Goal: Task Accomplishment & Management: Manage account settings

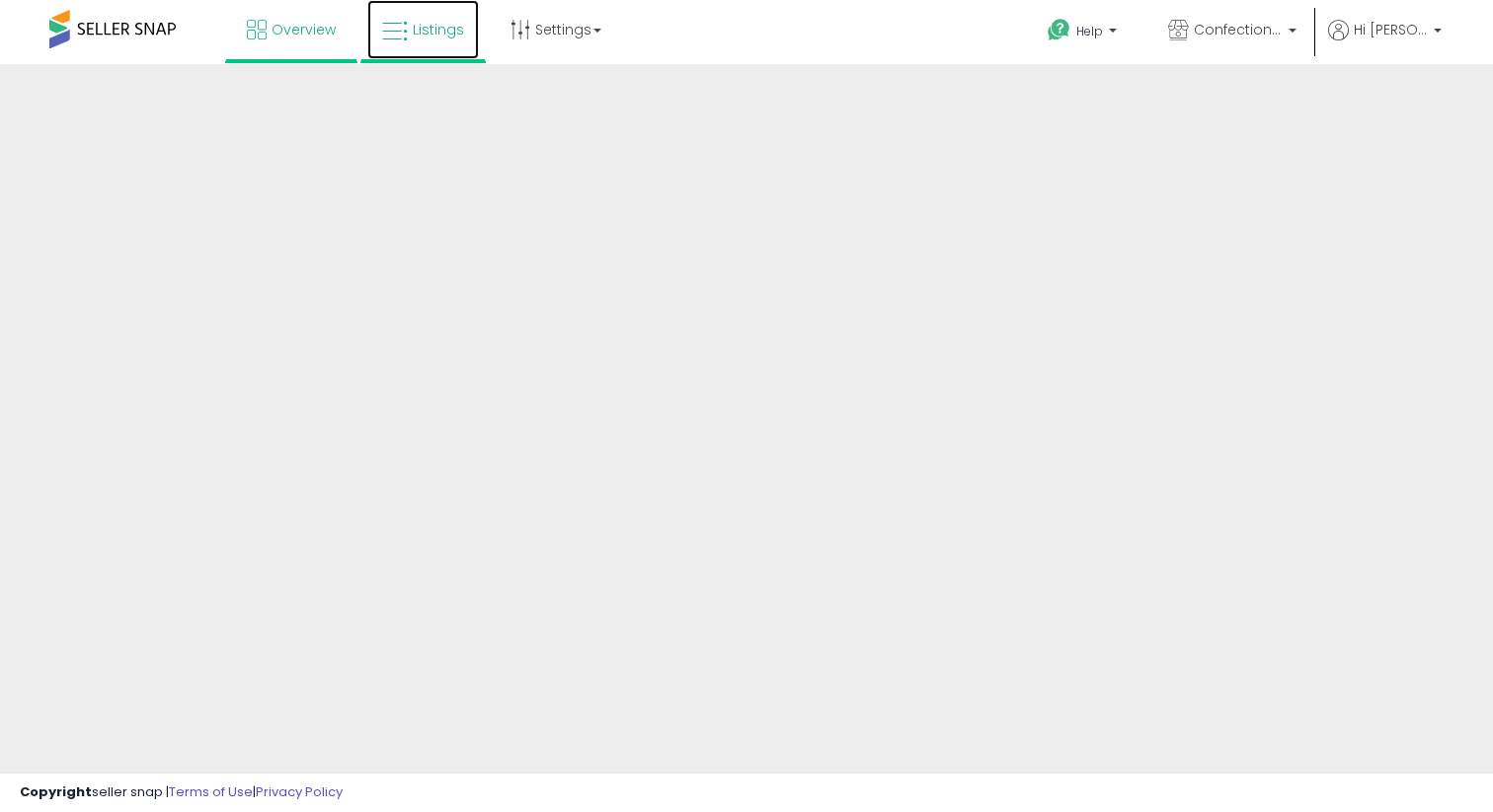
click at [449, 50] on link "Listings" at bounding box center [422, 30] width 111 height 60
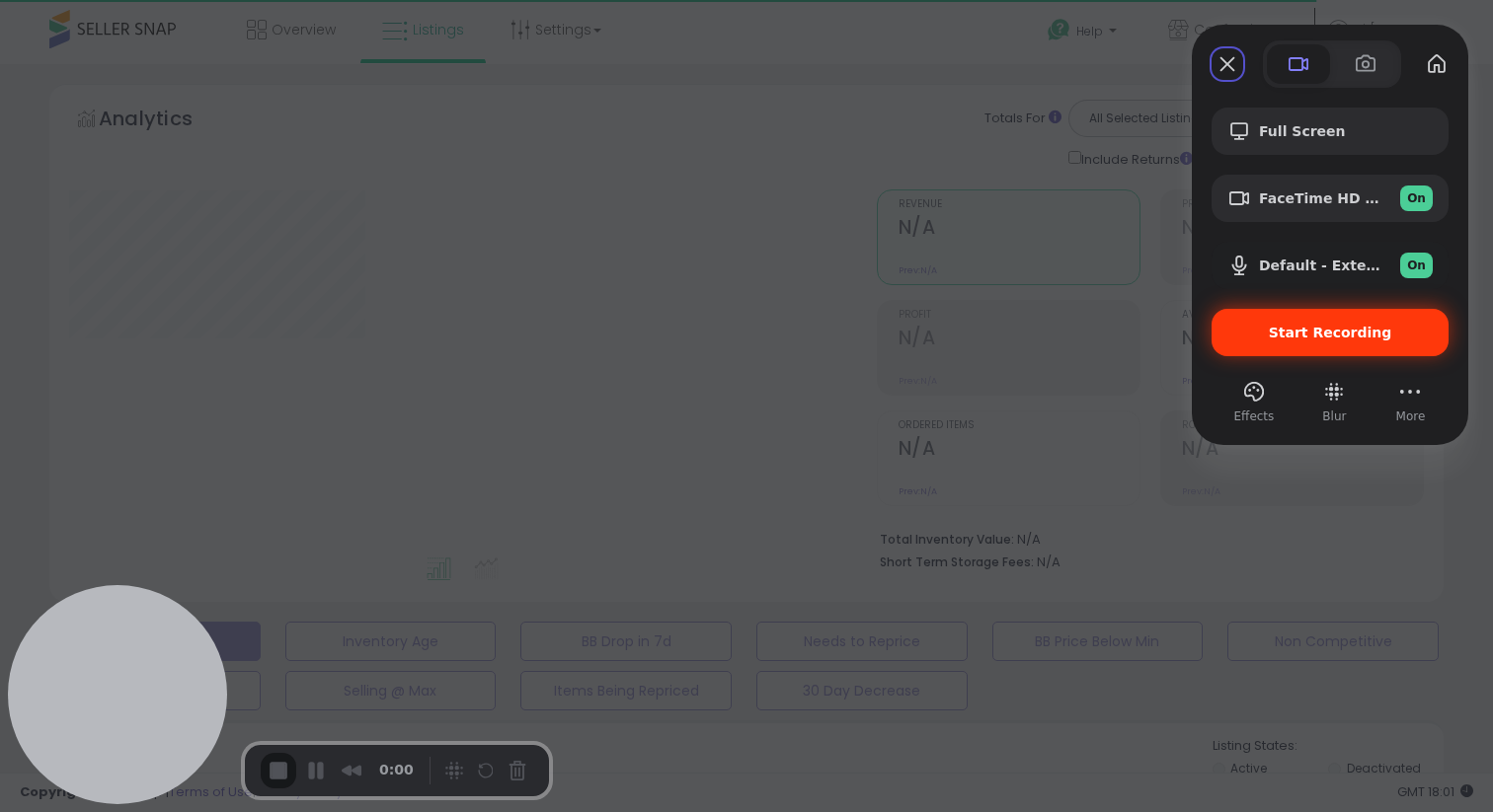
click at [1365, 337] on span "Start Recording" at bounding box center [1330, 333] width 123 height 16
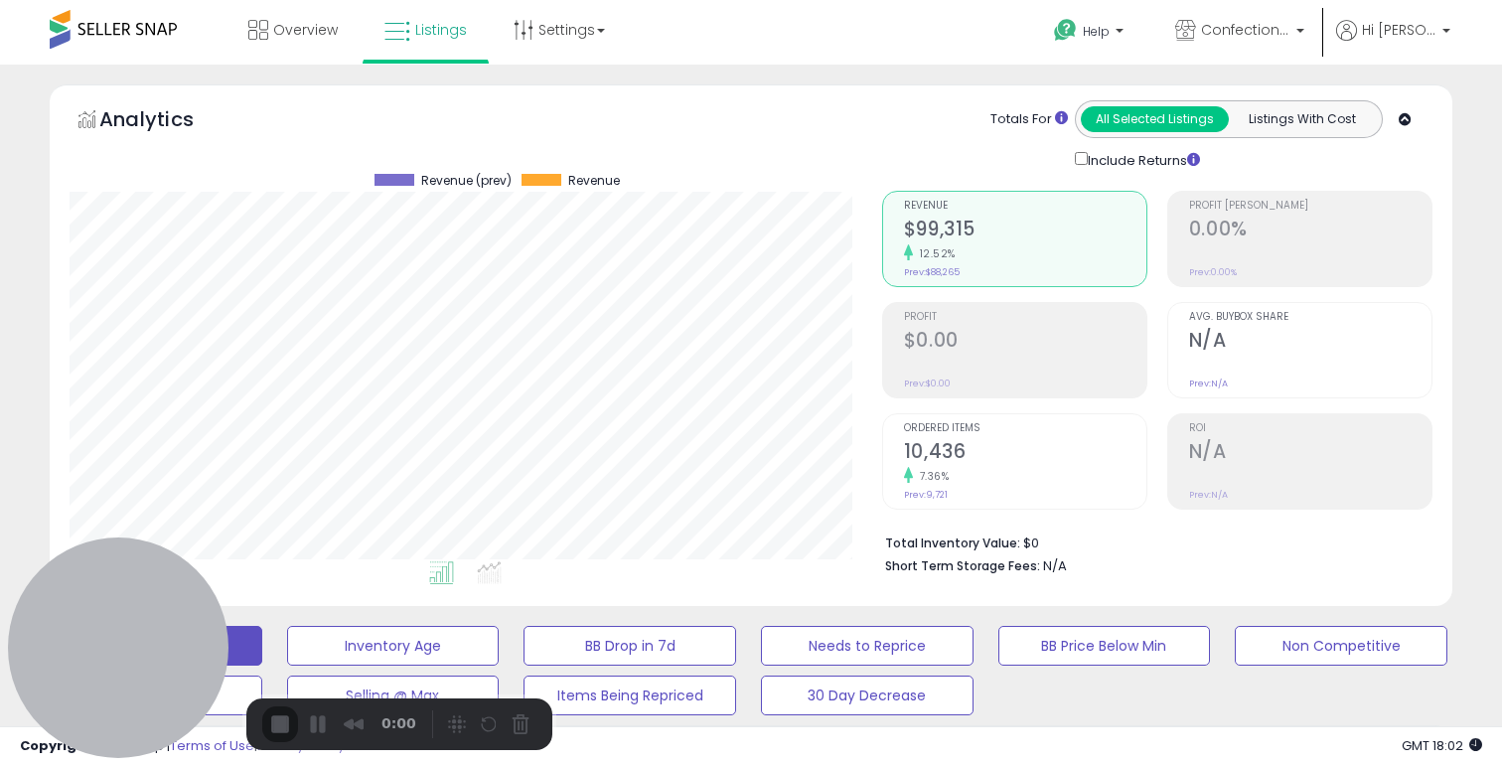
scroll to position [407, 811]
click at [485, 720] on button "Restart Recording" at bounding box center [494, 726] width 24 height 24
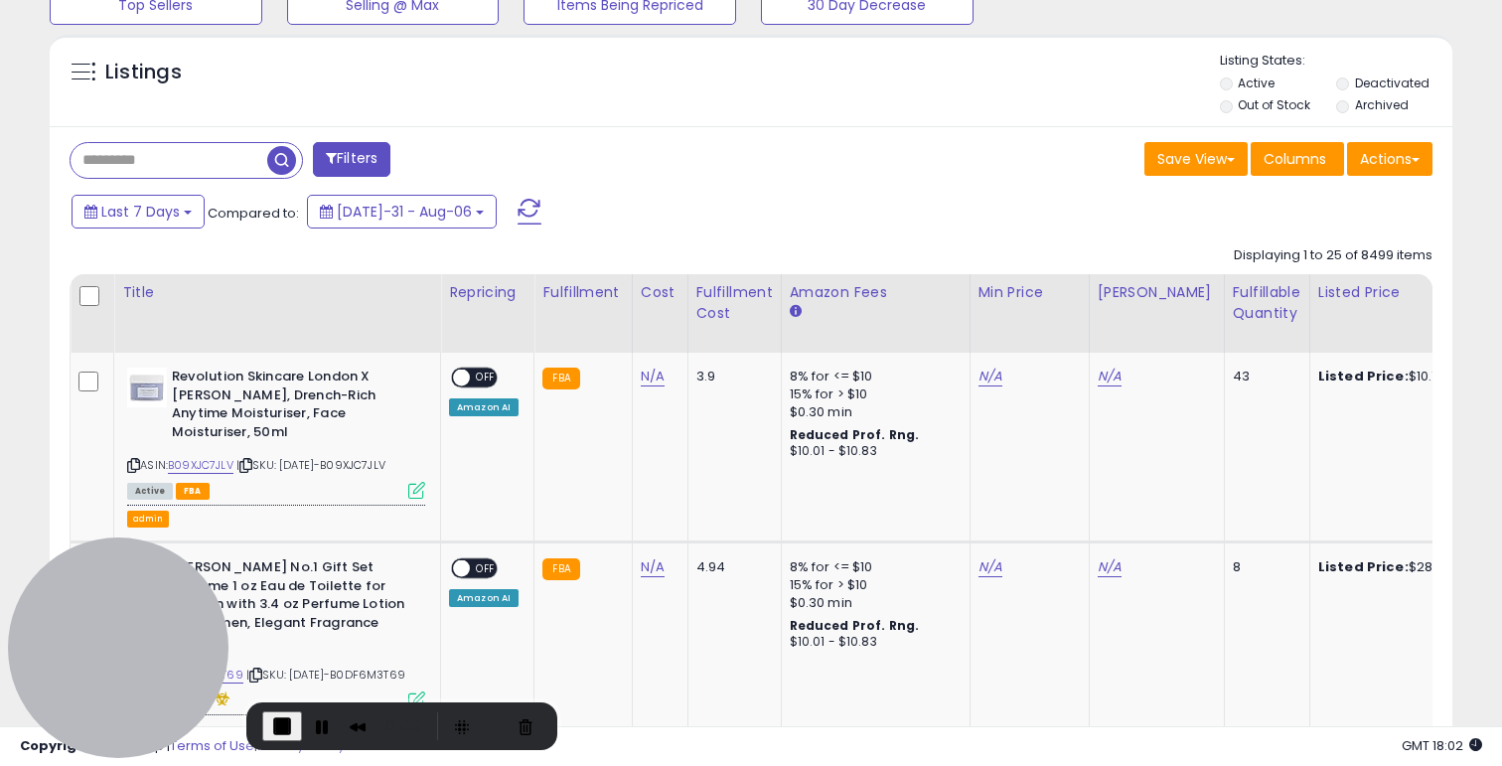
scroll to position [692, 0]
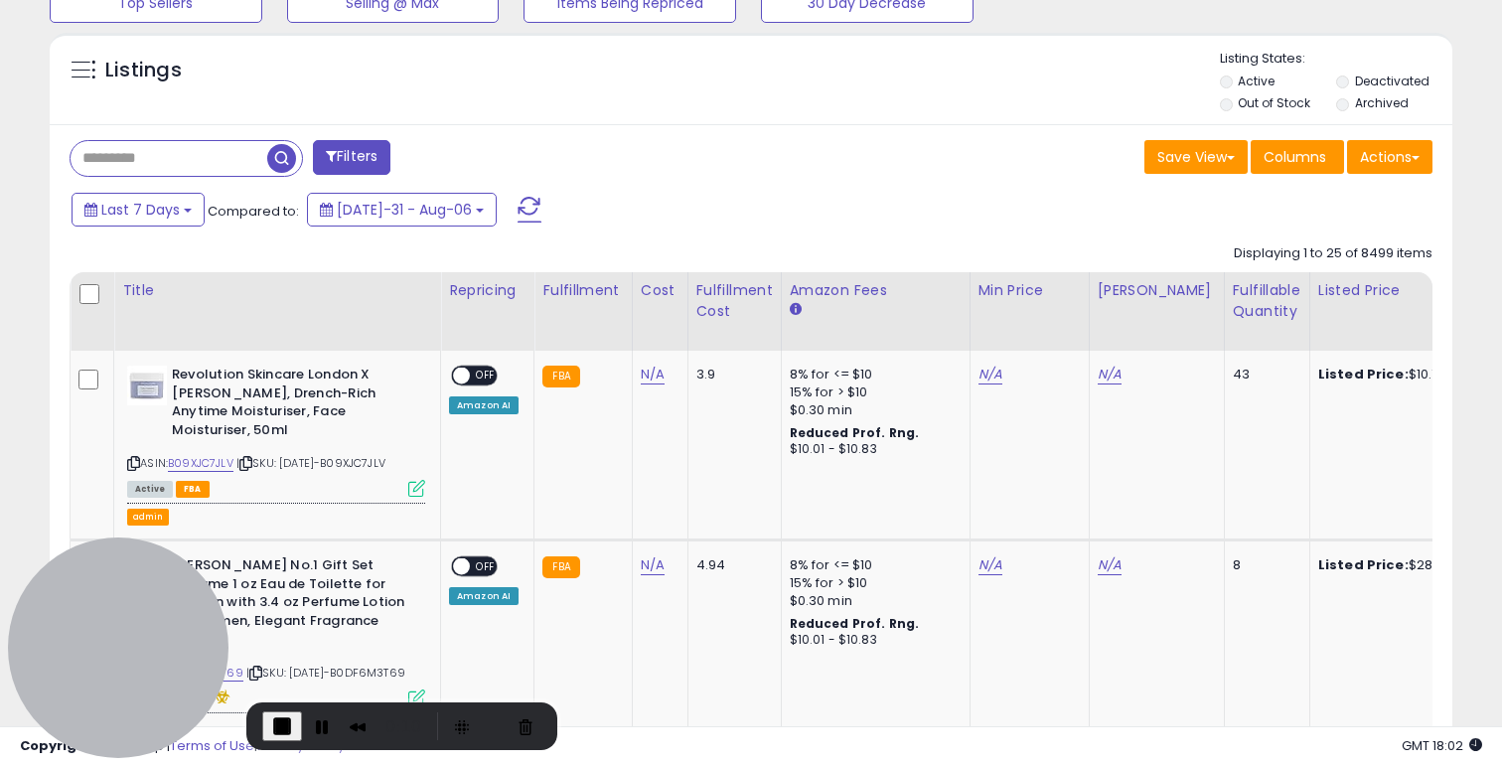
click at [1393, 161] on button "Actions" at bounding box center [1389, 157] width 85 height 34
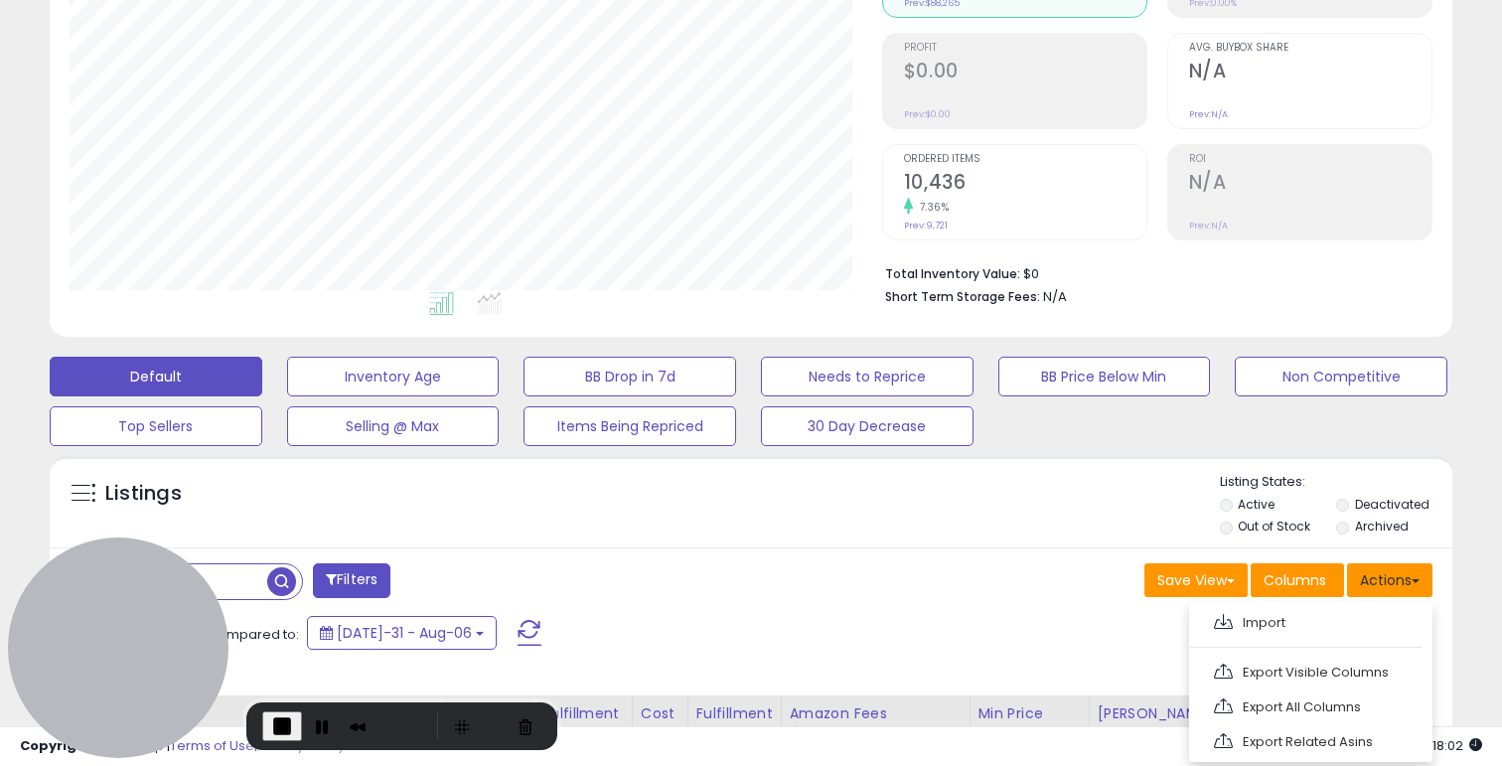
scroll to position [0, 0]
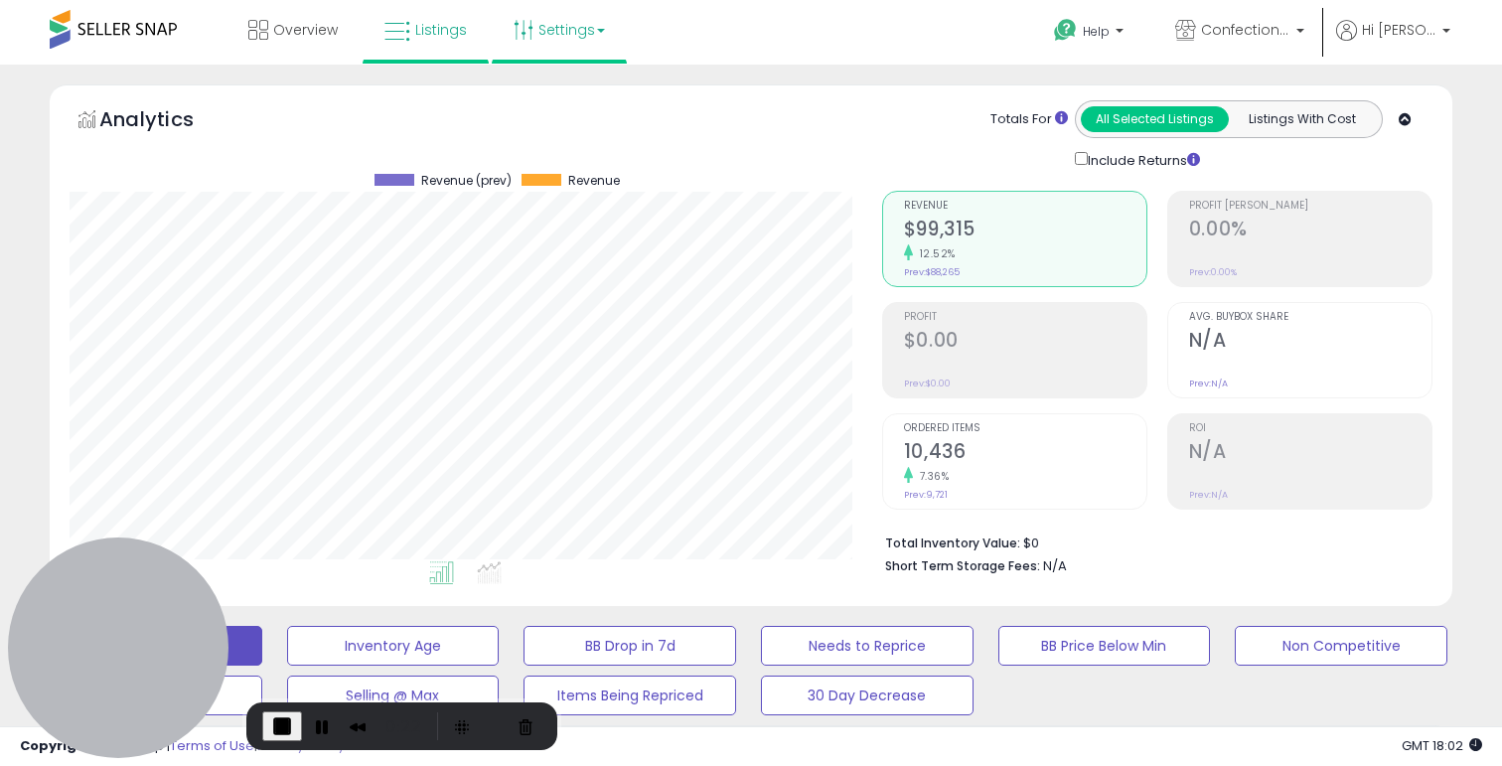
click at [586, 46] on link "Settings" at bounding box center [559, 30] width 121 height 60
click at [578, 100] on link "Store settings" at bounding box center [561, 100] width 89 height 19
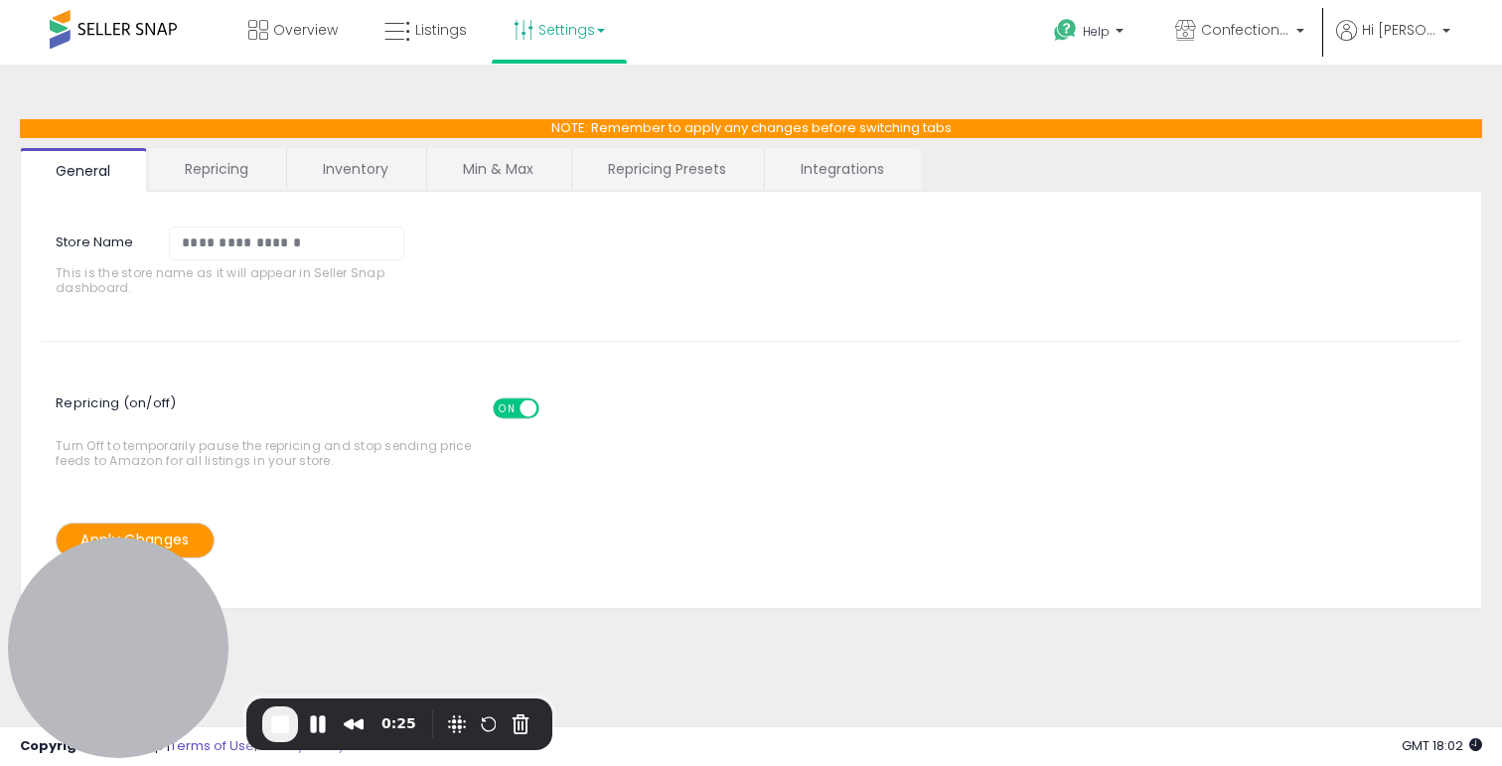
click at [692, 170] on link "Repricing Presets" at bounding box center [667, 169] width 190 height 42
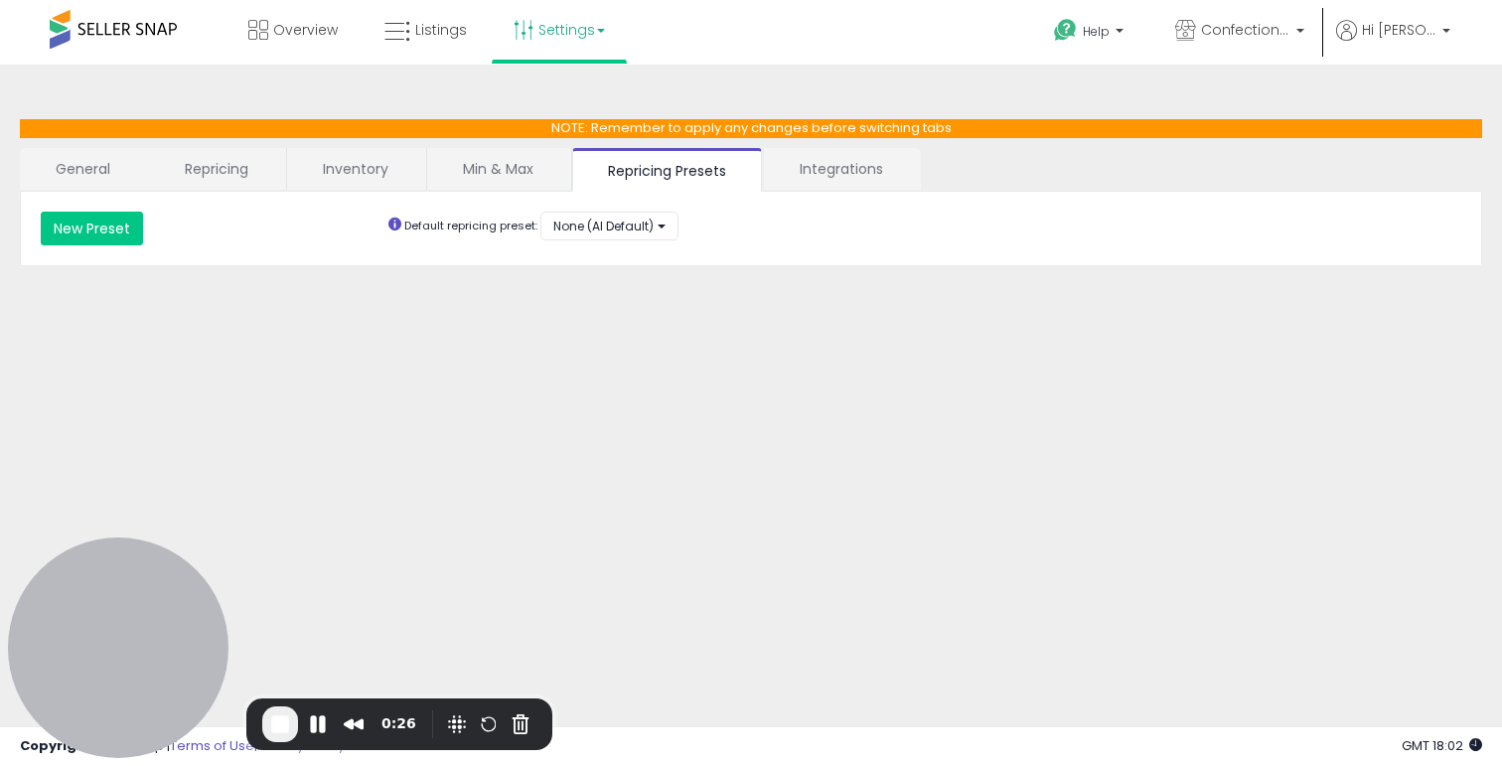
click at [547, 164] on link "Min & Max" at bounding box center [498, 169] width 142 height 42
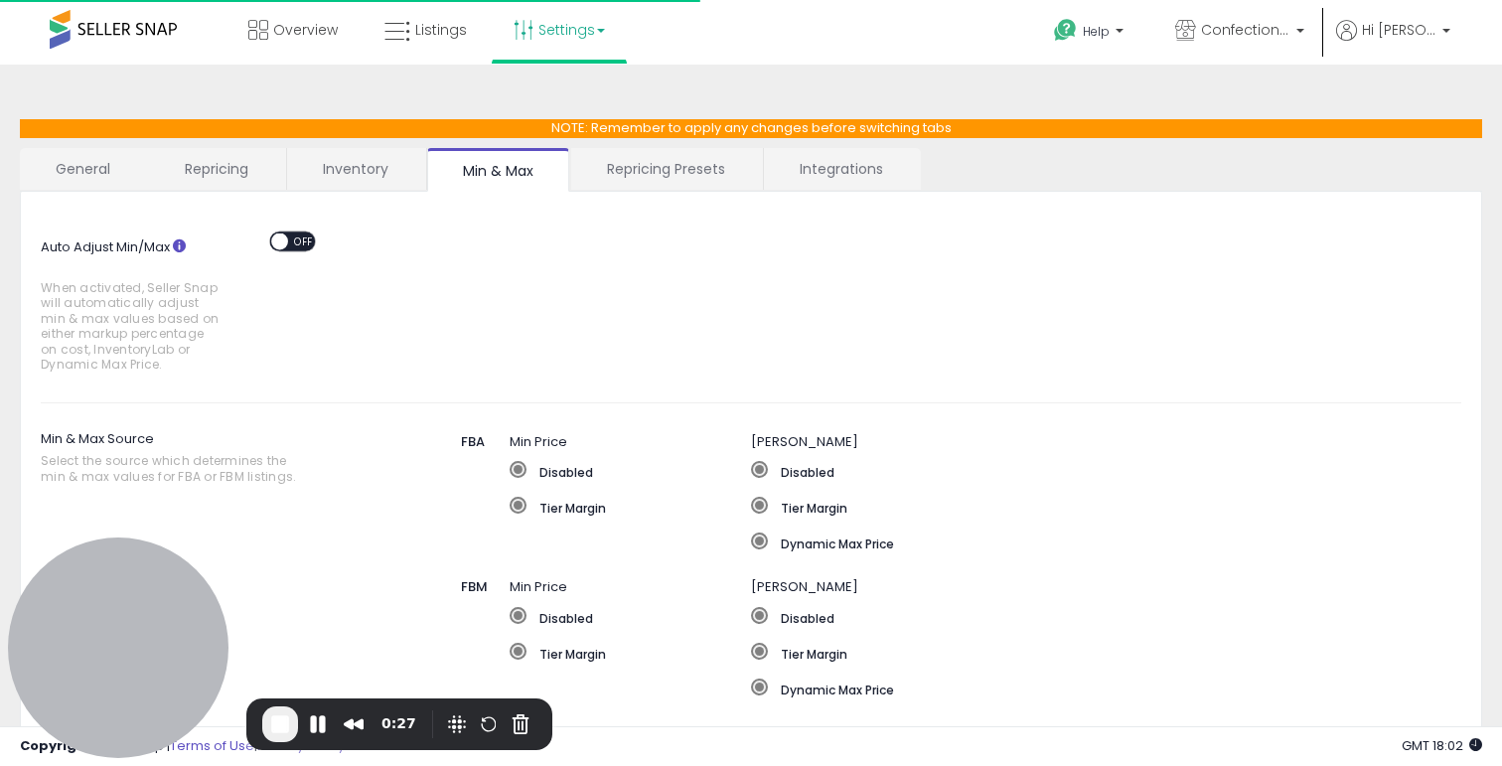
click at [840, 164] on link "Integrations" at bounding box center [841, 169] width 155 height 42
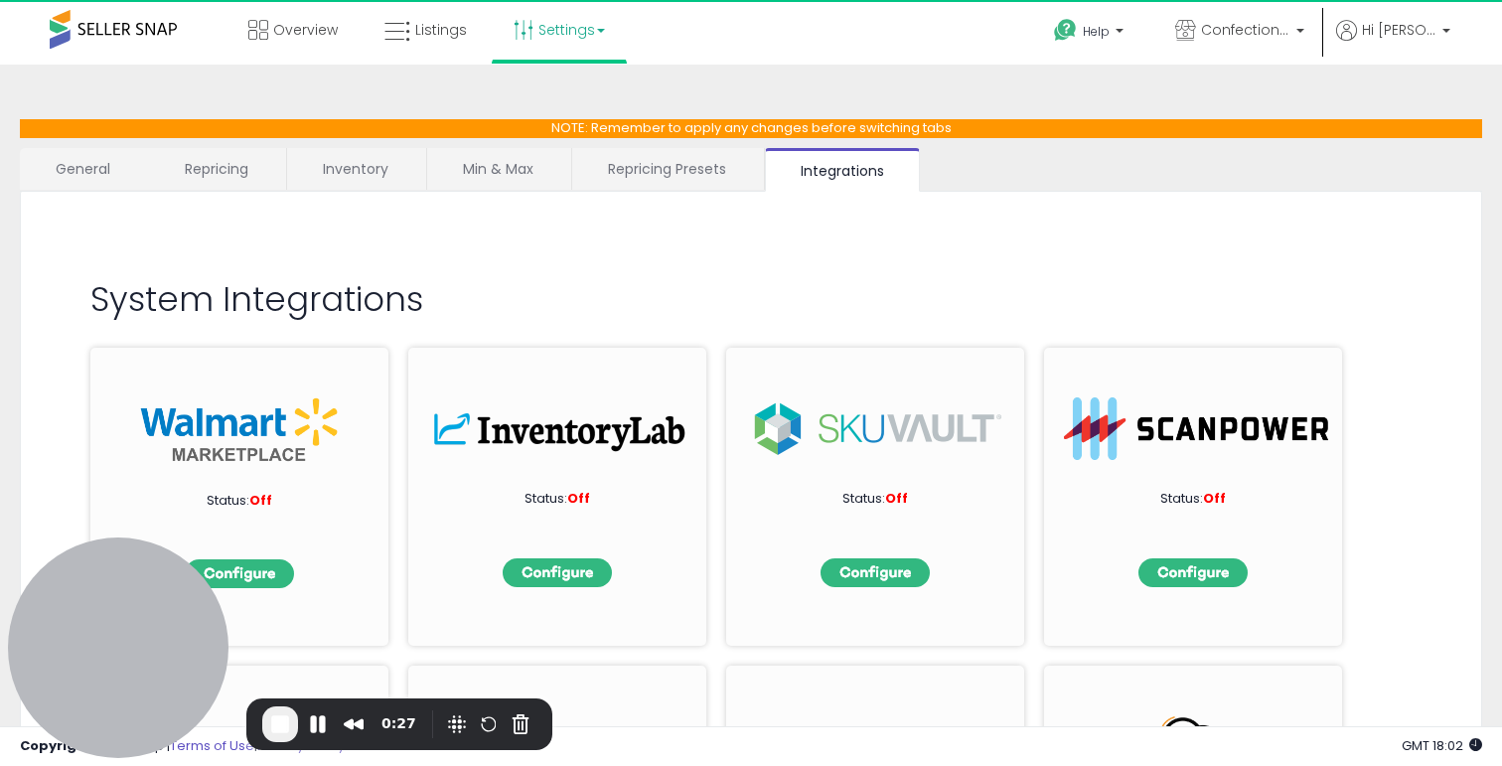
click at [471, 164] on link "Min & Max" at bounding box center [498, 169] width 142 height 42
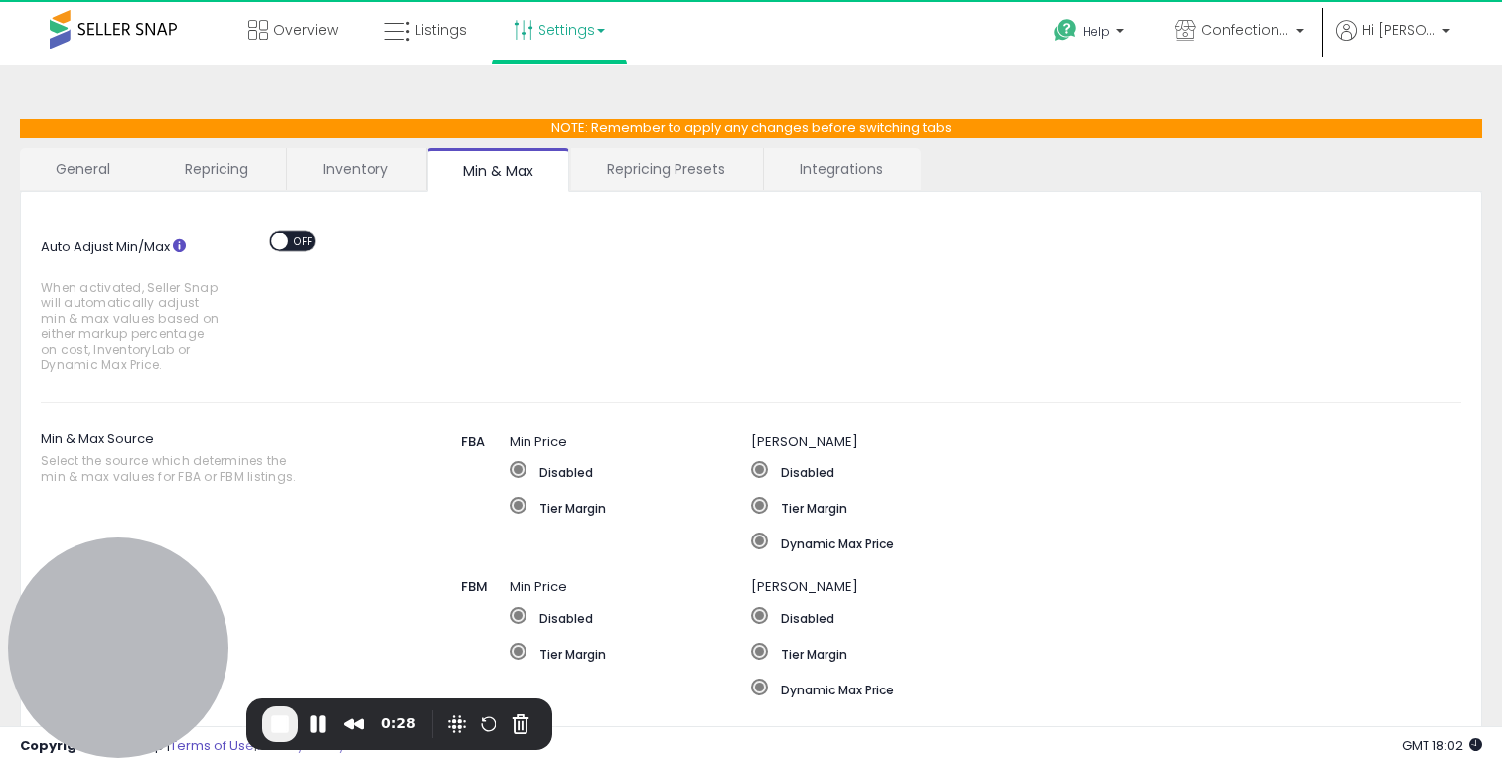
scroll to position [25, 0]
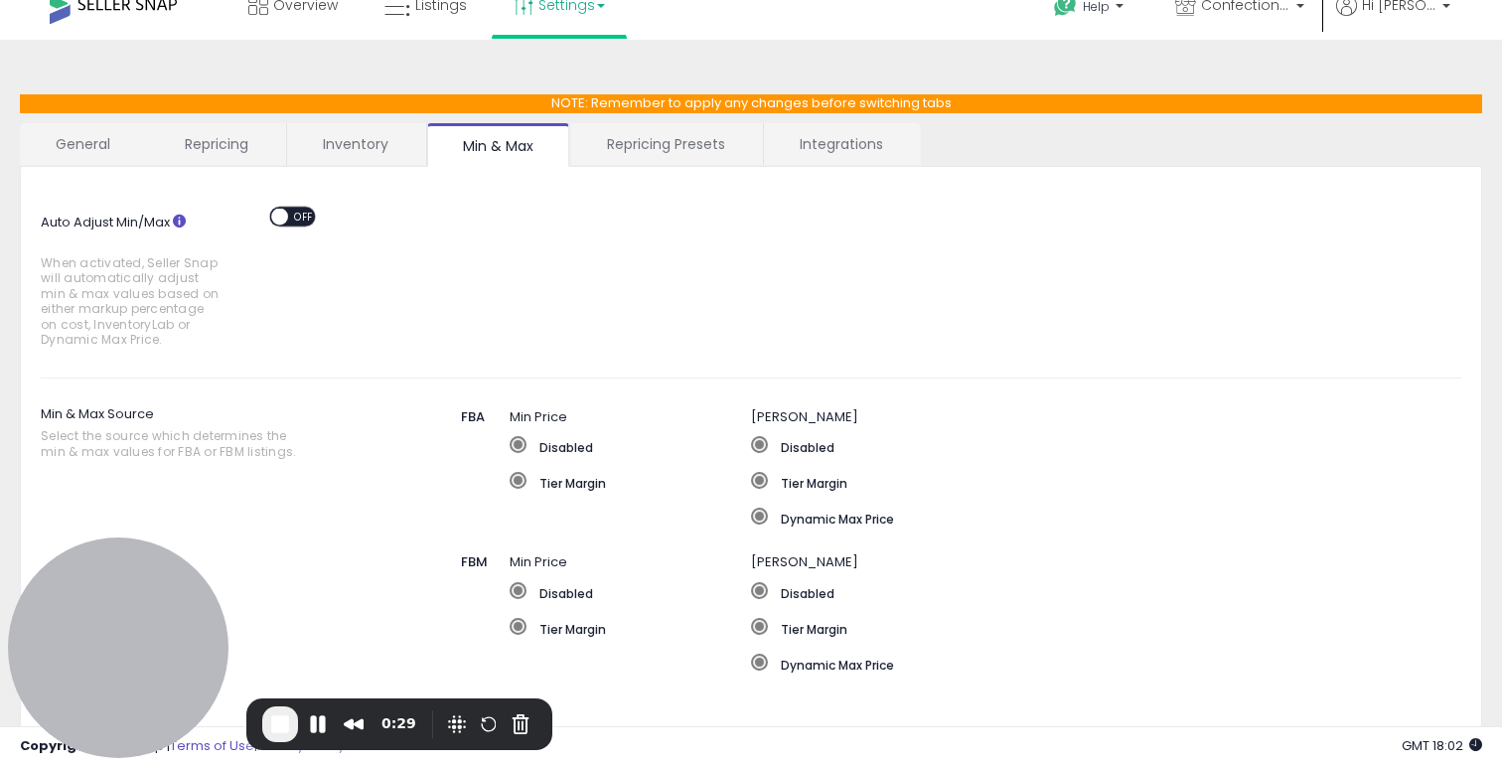
click at [288, 215] on span "OFF" at bounding box center [304, 216] width 32 height 17
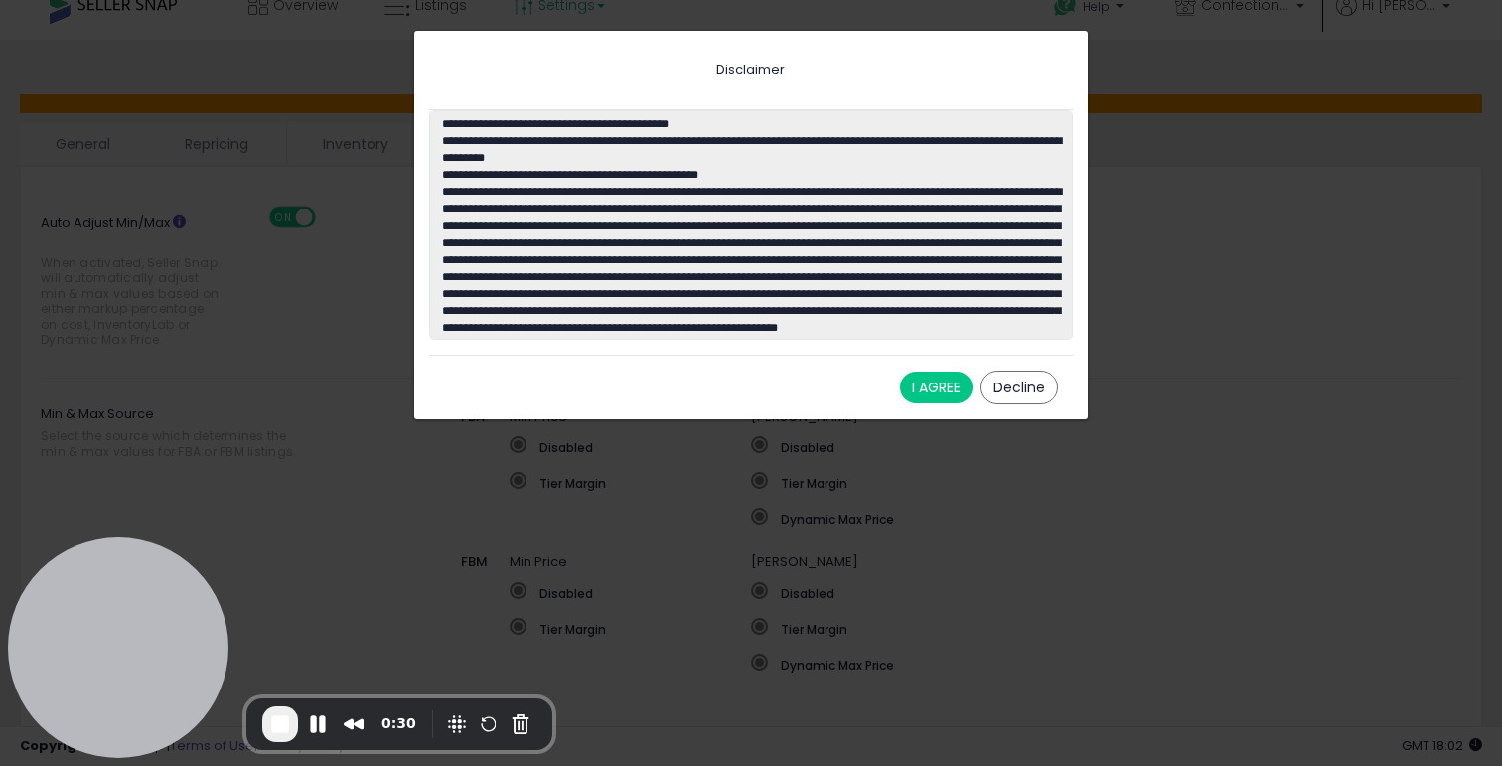
click at [925, 399] on button "I AGREE" at bounding box center [936, 387] width 72 height 32
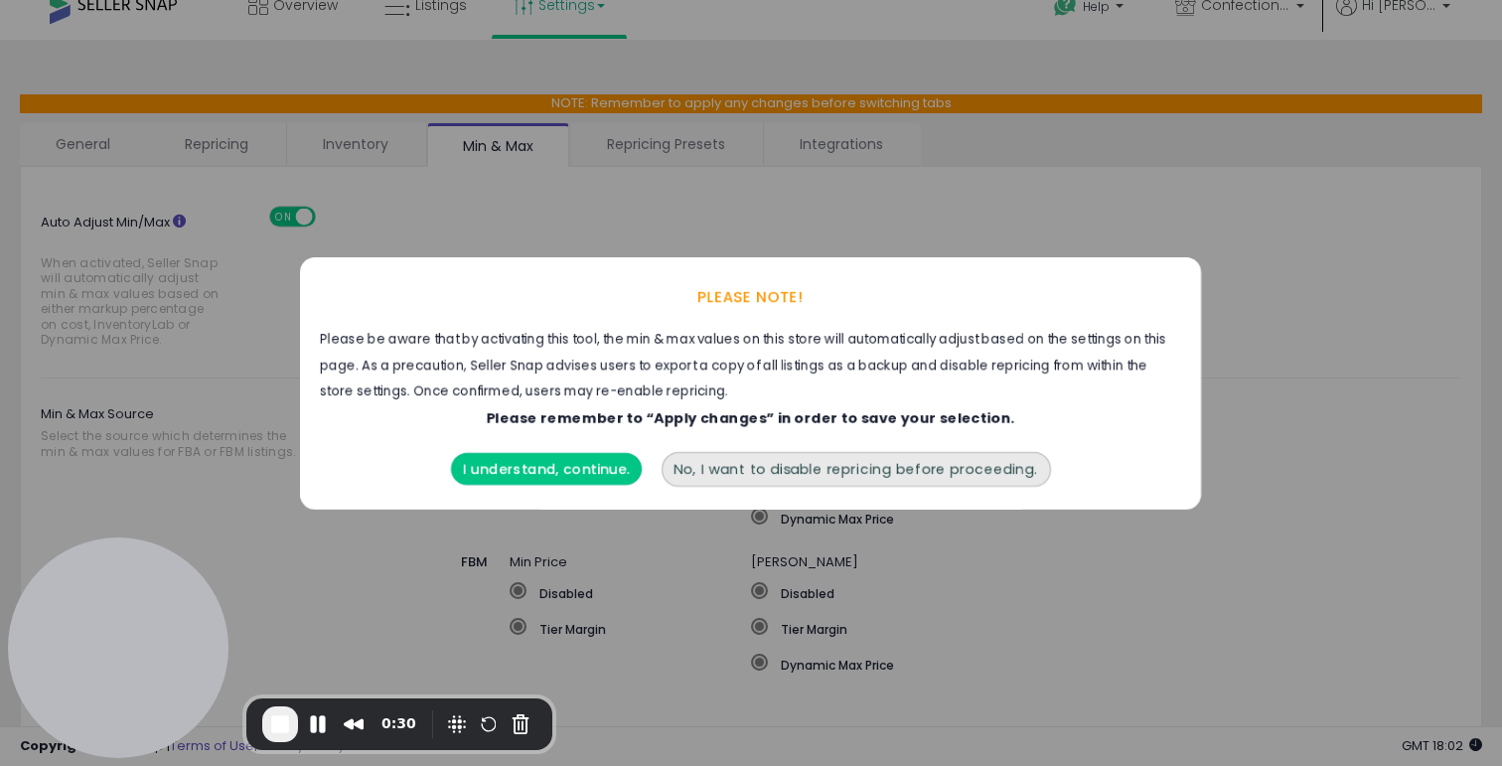
click at [497, 467] on button "I understand, continue." at bounding box center [546, 469] width 191 height 32
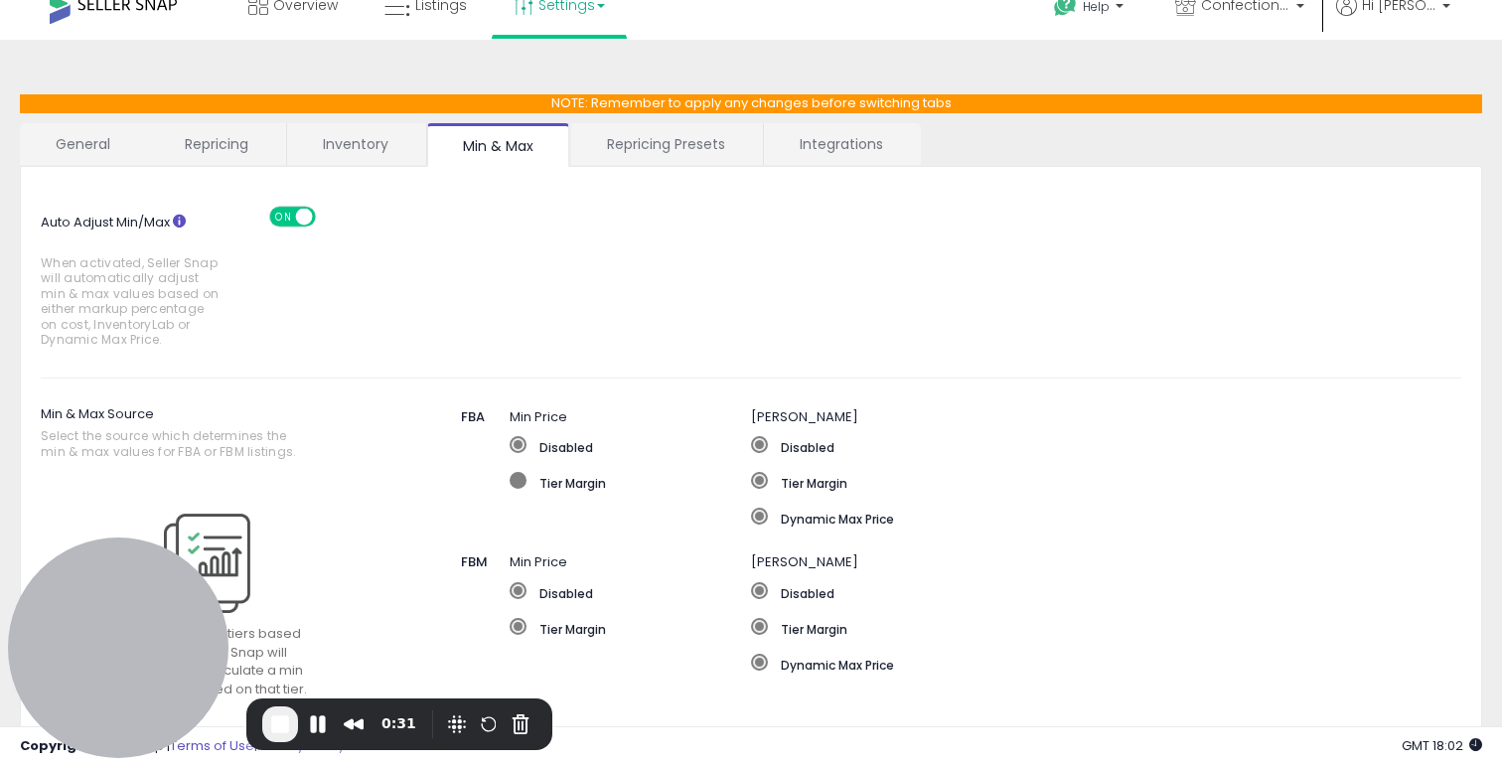
click at [557, 480] on label "Tier Margin" at bounding box center [629, 482] width 241 height 20
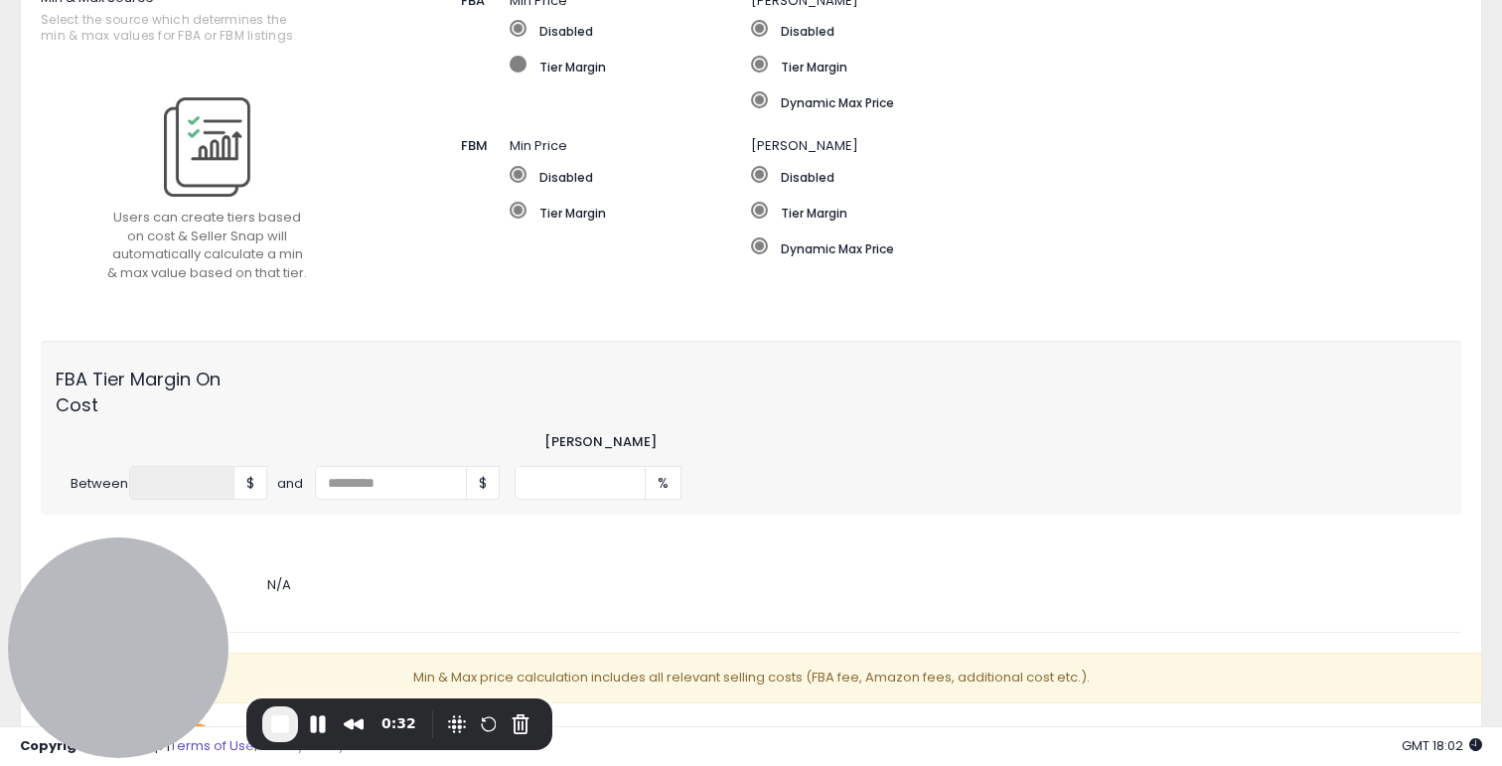
scroll to position [447, 0]
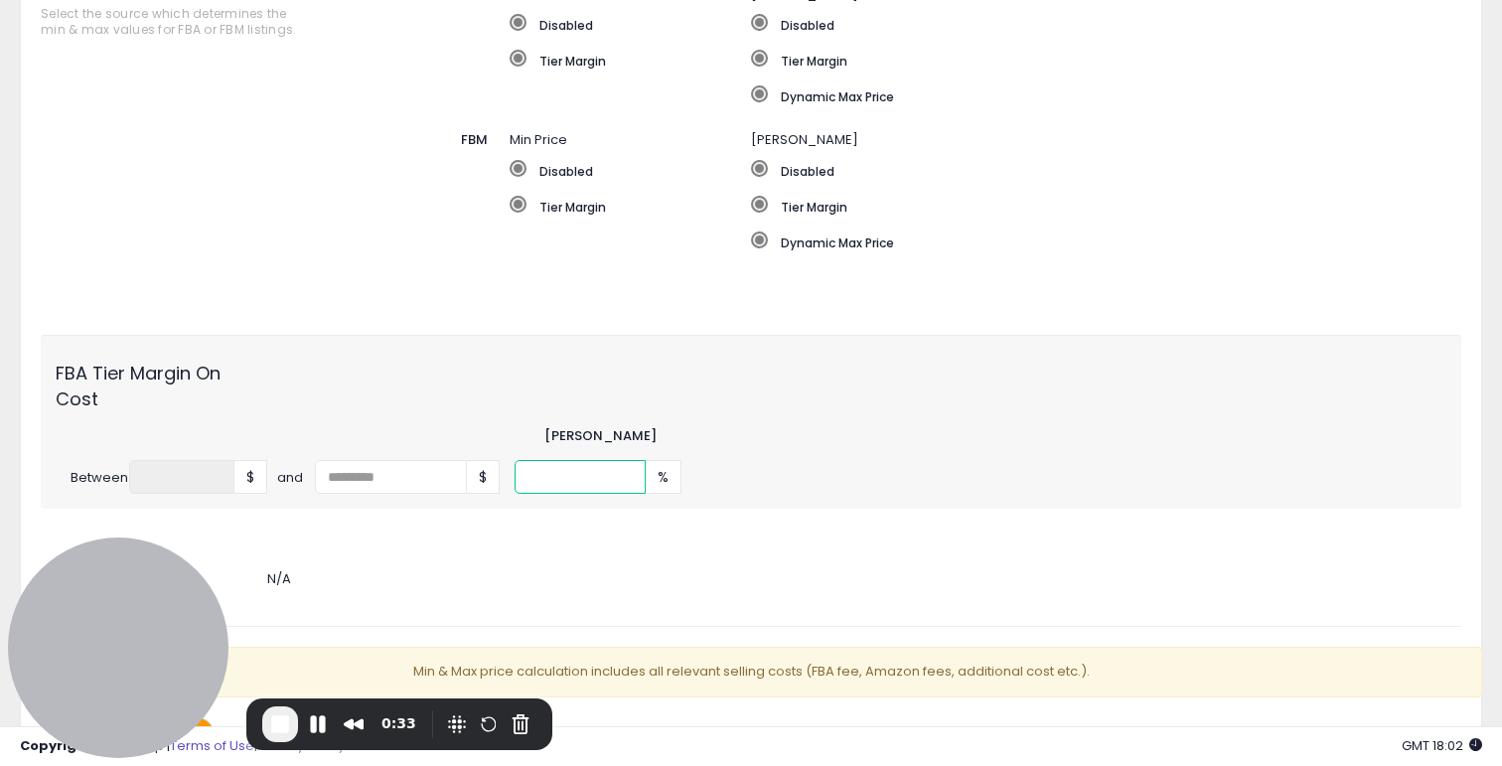
click at [557, 470] on input "number" at bounding box center [580, 477] width 132 height 34
click at [361, 470] on input "number" at bounding box center [391, 477] width 152 height 34
click at [380, 382] on div "FBA Tier Margin On Cost" at bounding box center [751, 381] width 1420 height 62
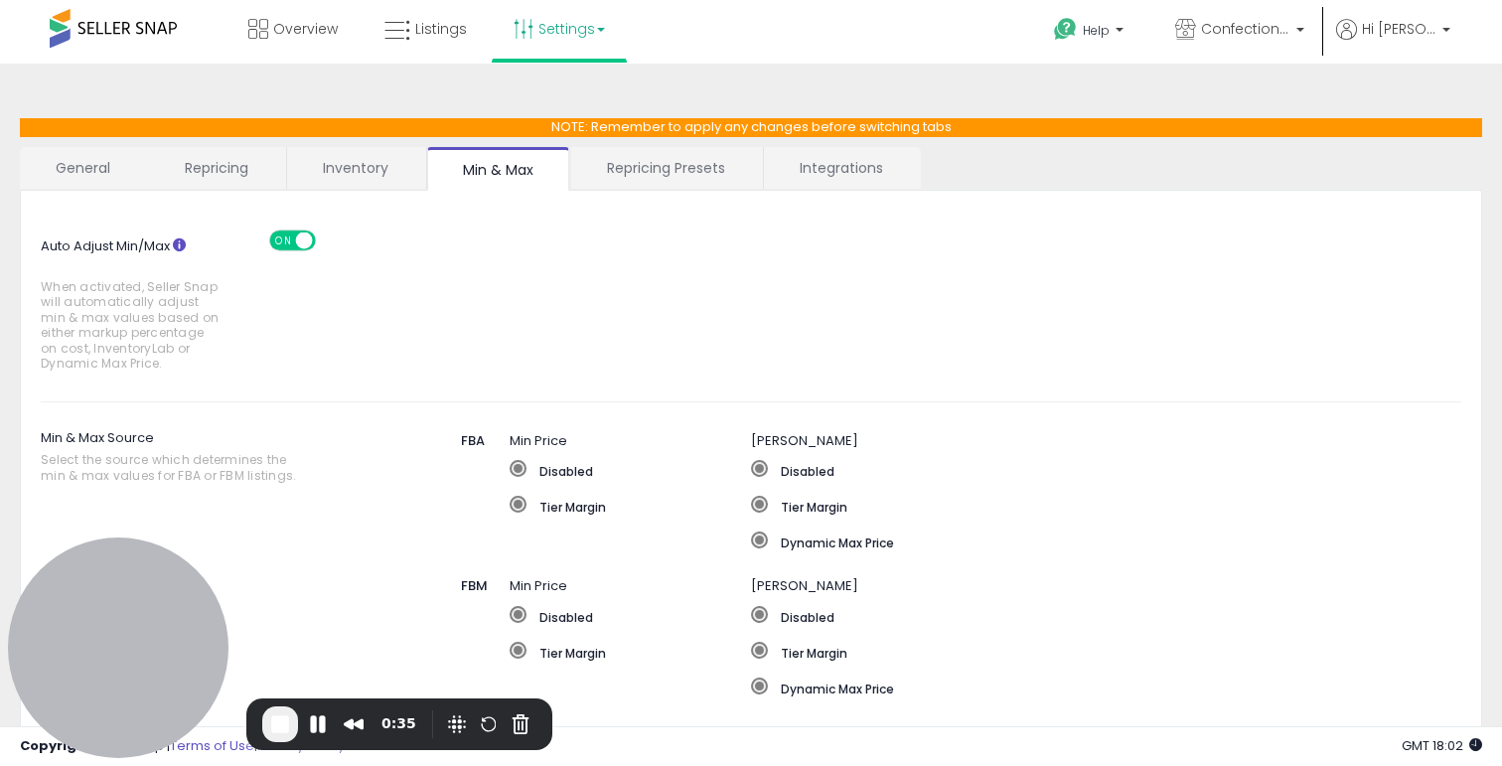
scroll to position [0, 0]
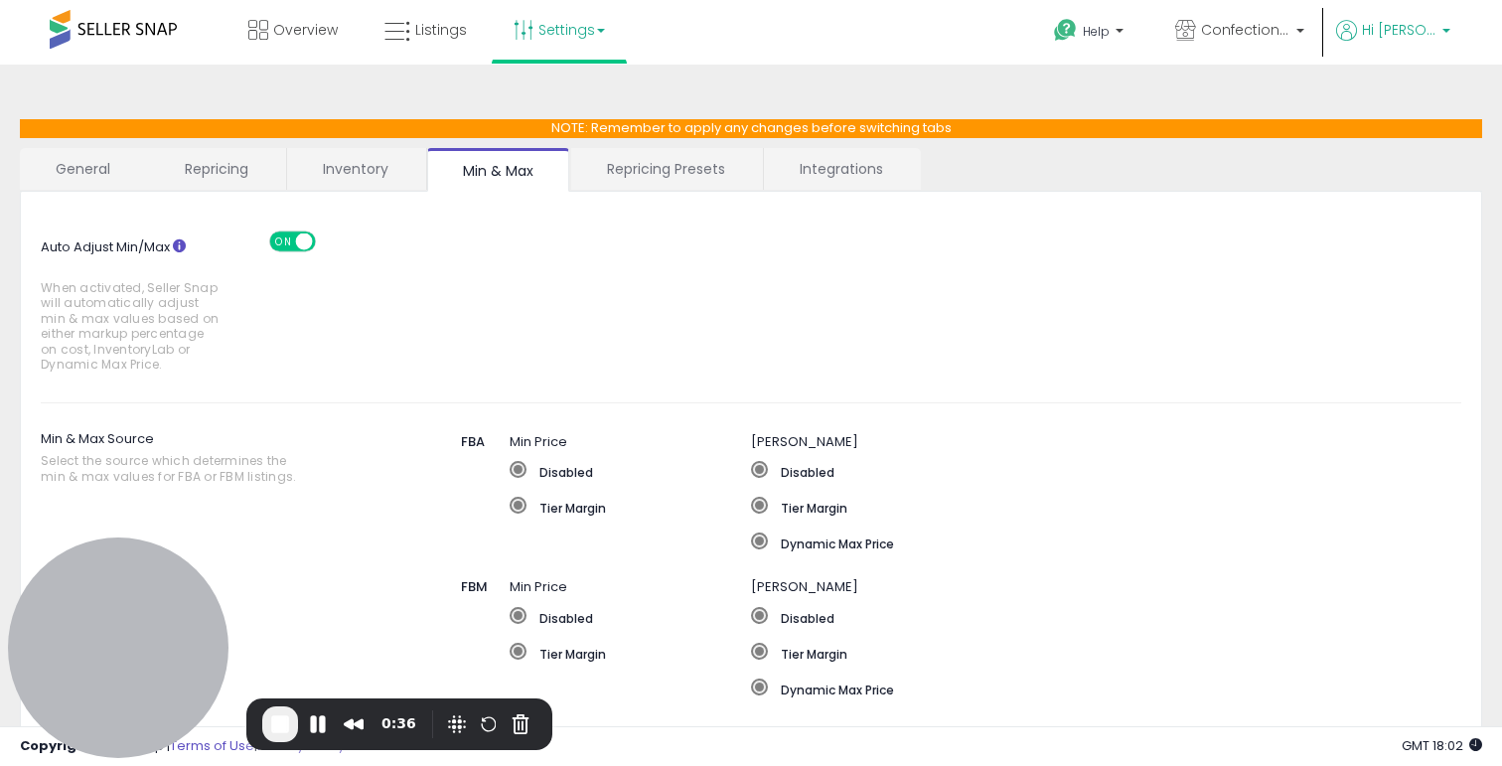
click at [1411, 43] on p "Hi [PERSON_NAME]" at bounding box center [1393, 32] width 114 height 25
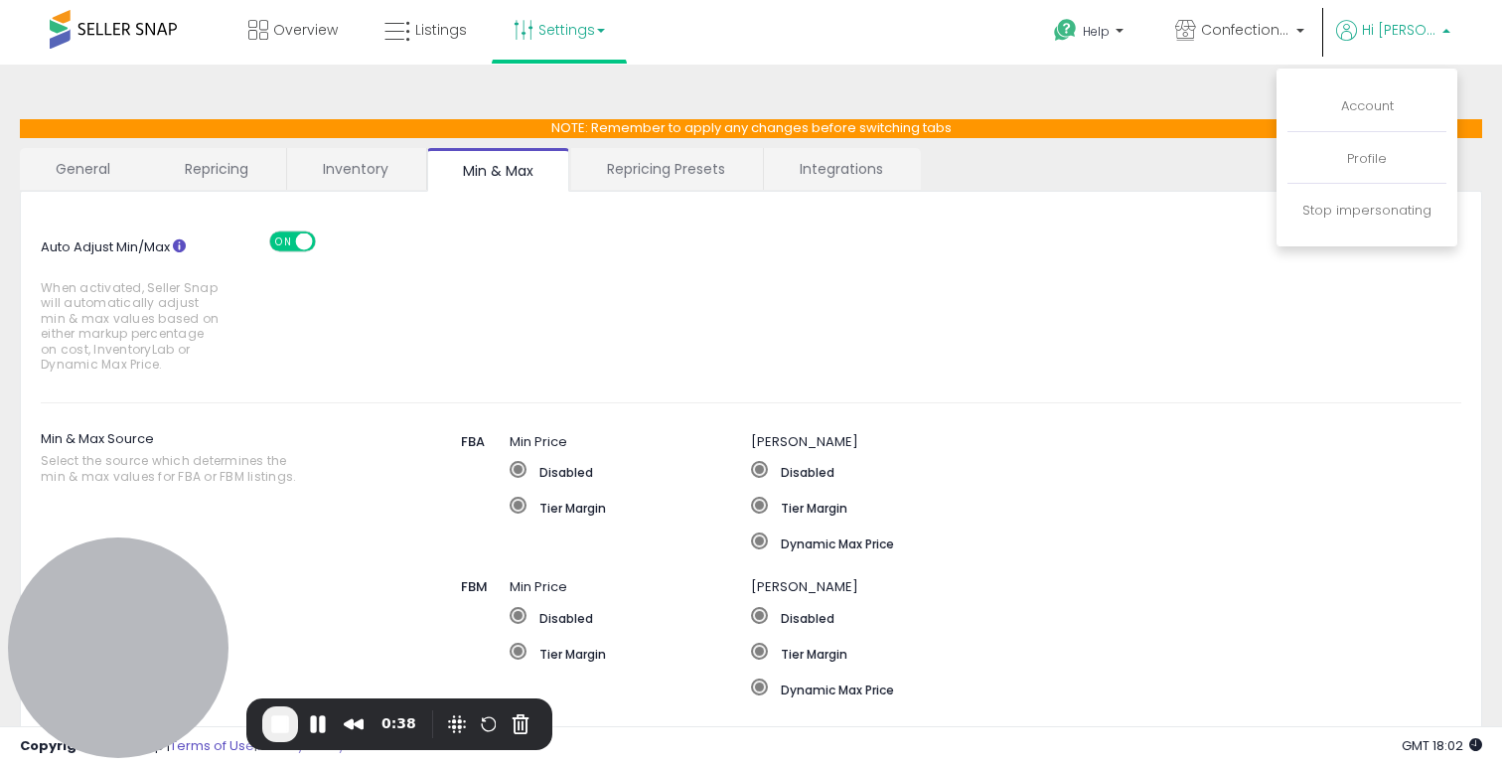
click at [880, 228] on div "Auto Adjust Min/Max When activated, Seller Snap will automatically adjust min &…" at bounding box center [751, 297] width 1450 height 171
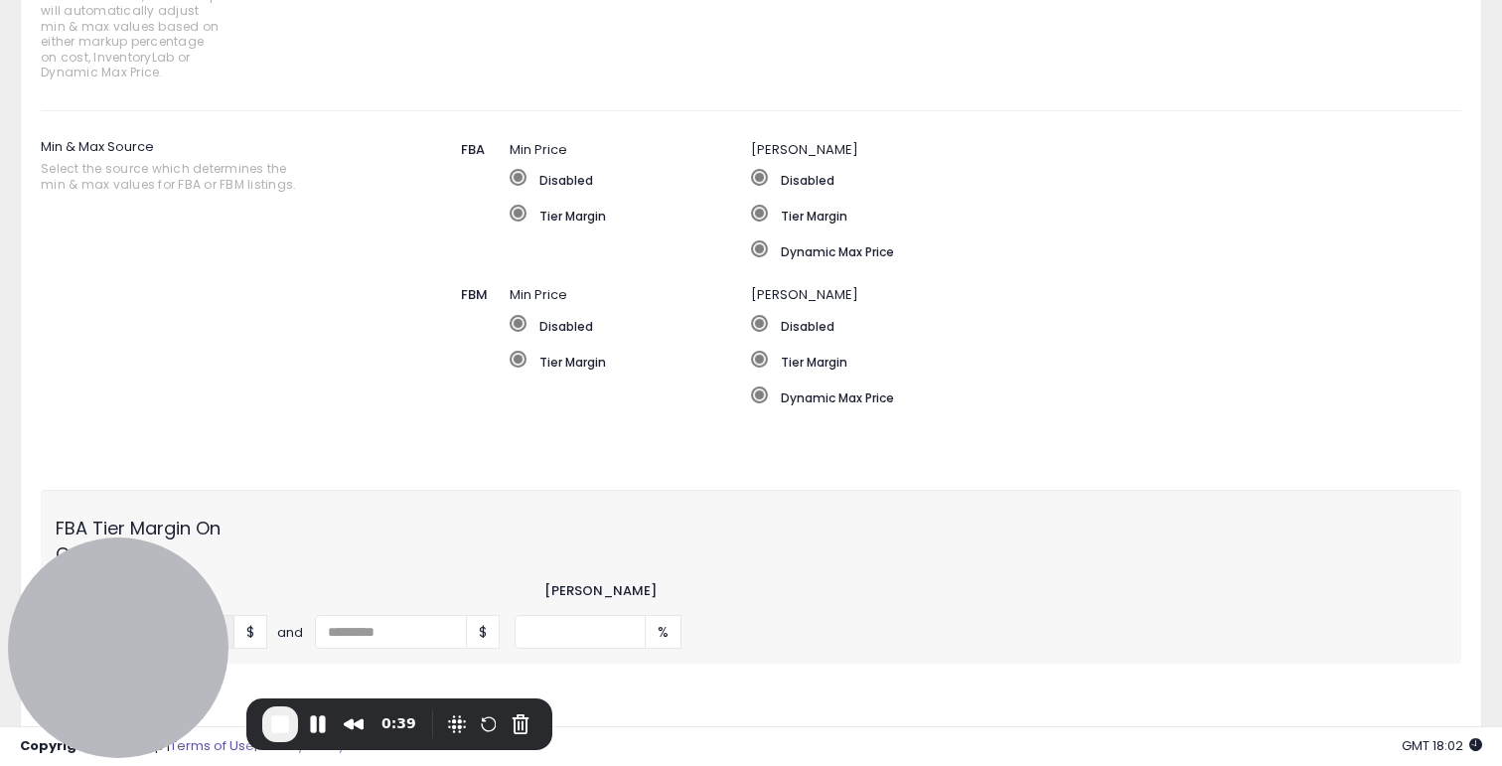
scroll to position [304, 0]
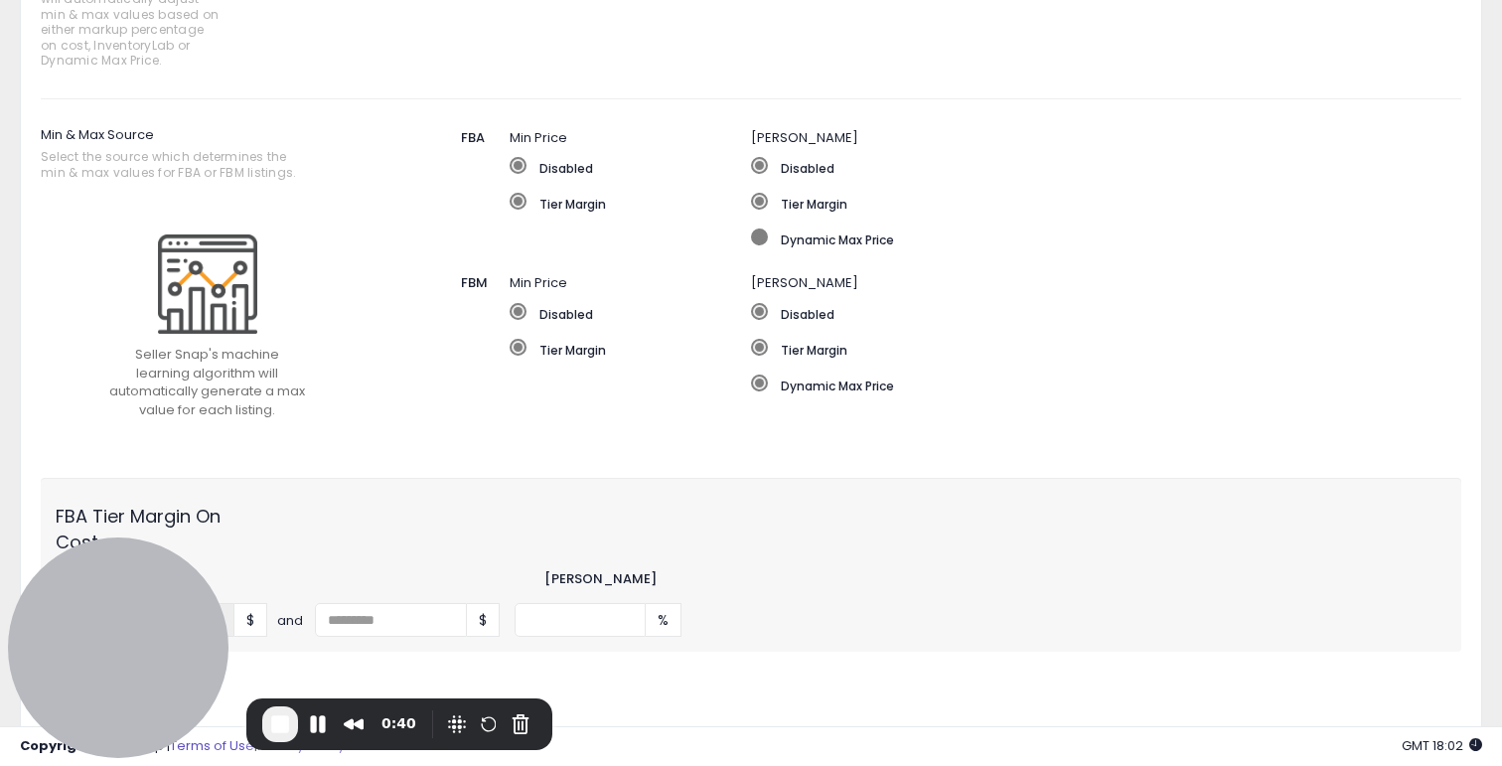
click at [785, 243] on label "Dynamic Max Price" at bounding box center [1053, 238] width 604 height 20
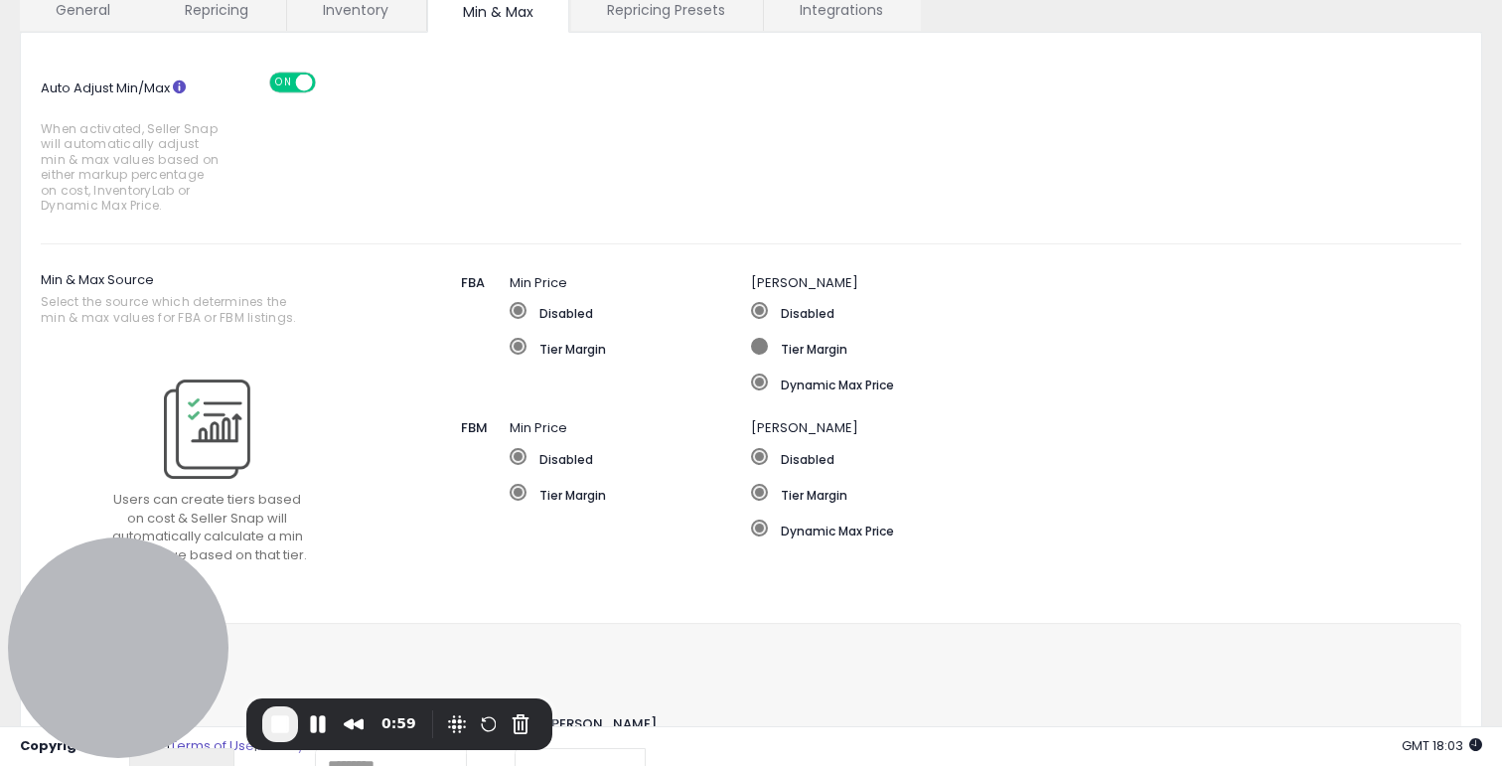
scroll to position [0, 0]
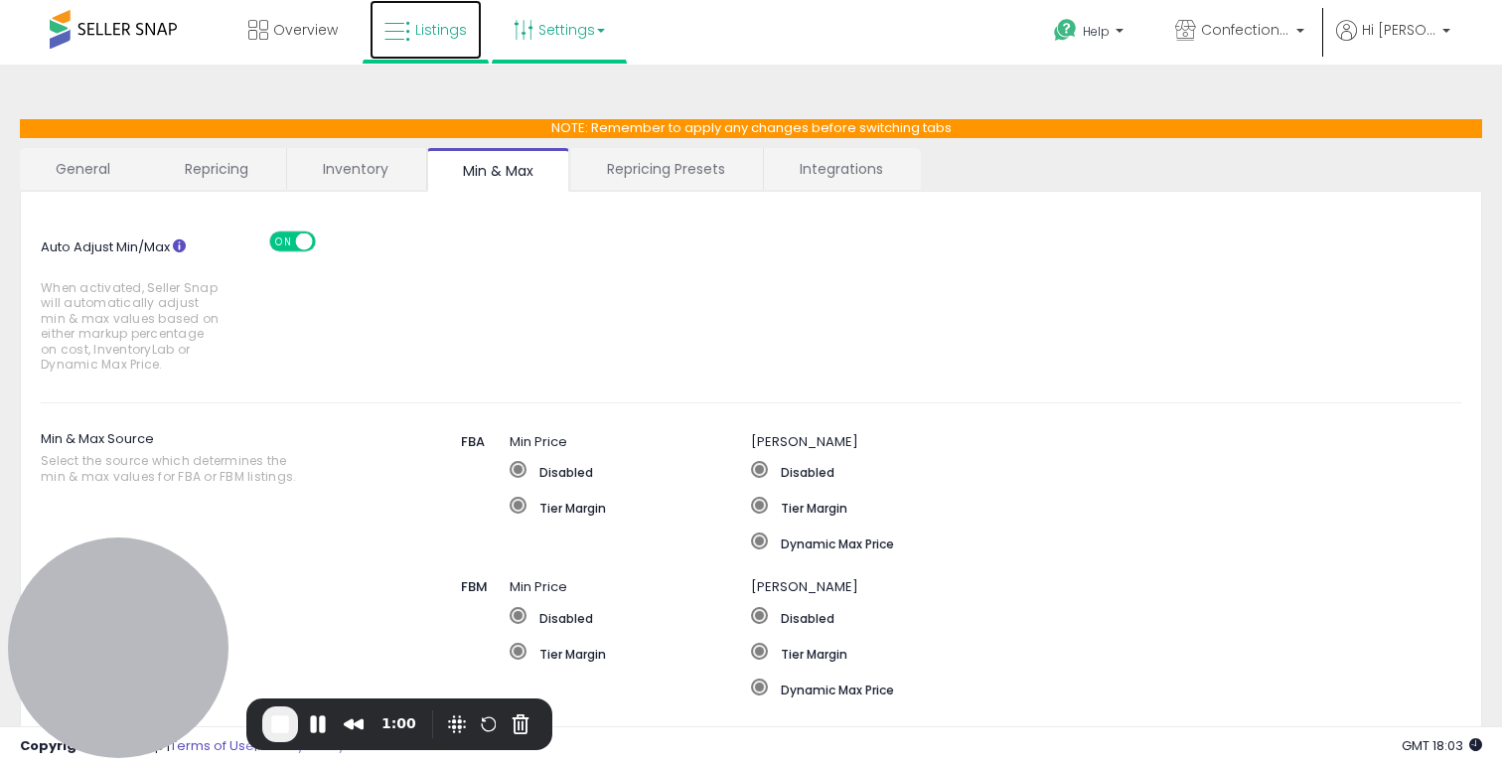
click at [445, 37] on span "Listings" at bounding box center [441, 30] width 52 height 20
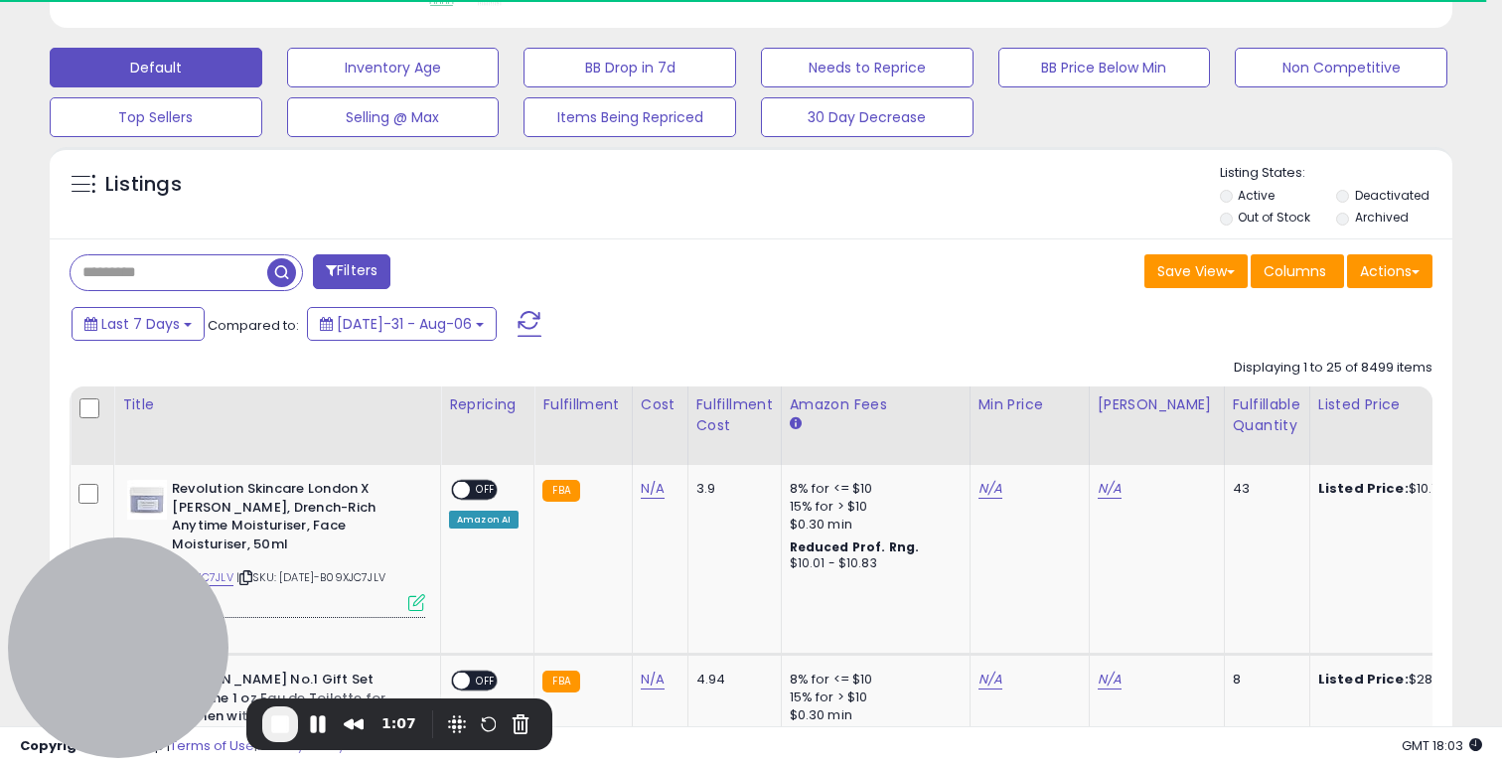
scroll to position [617, 0]
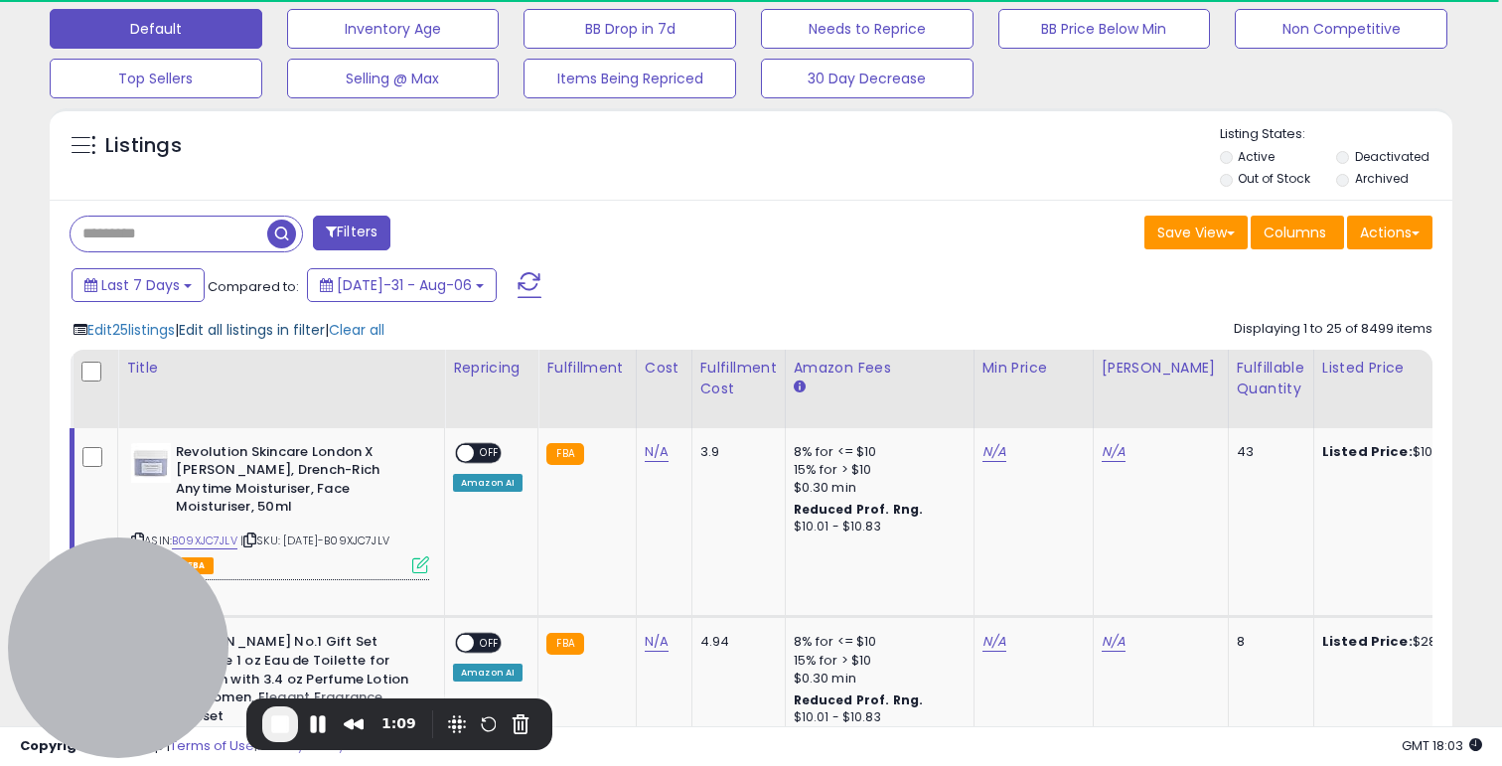
click at [250, 329] on span "Edit all listings in filter" at bounding box center [252, 330] width 146 height 20
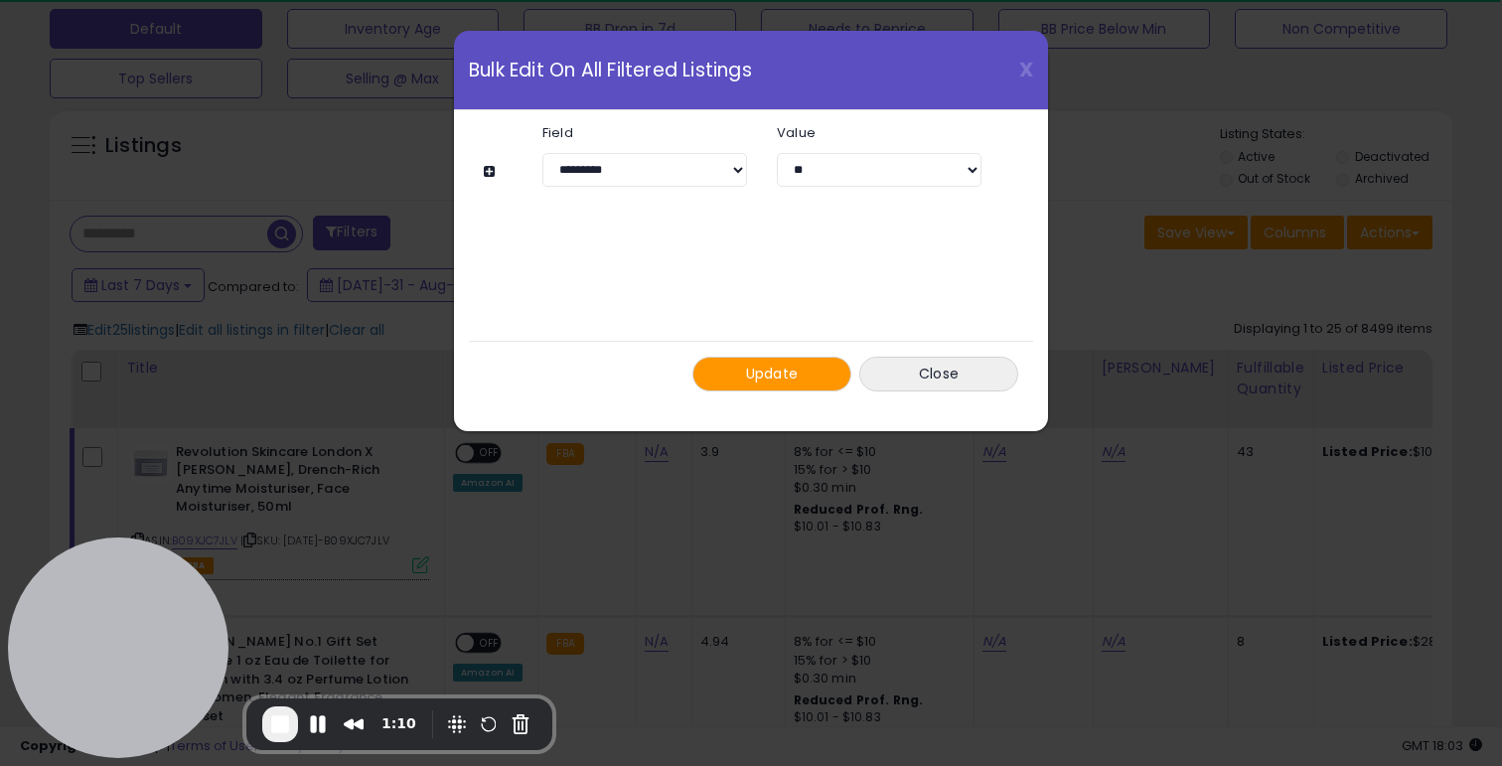
click at [1142, 235] on div "**********" at bounding box center [751, 383] width 1502 height 766
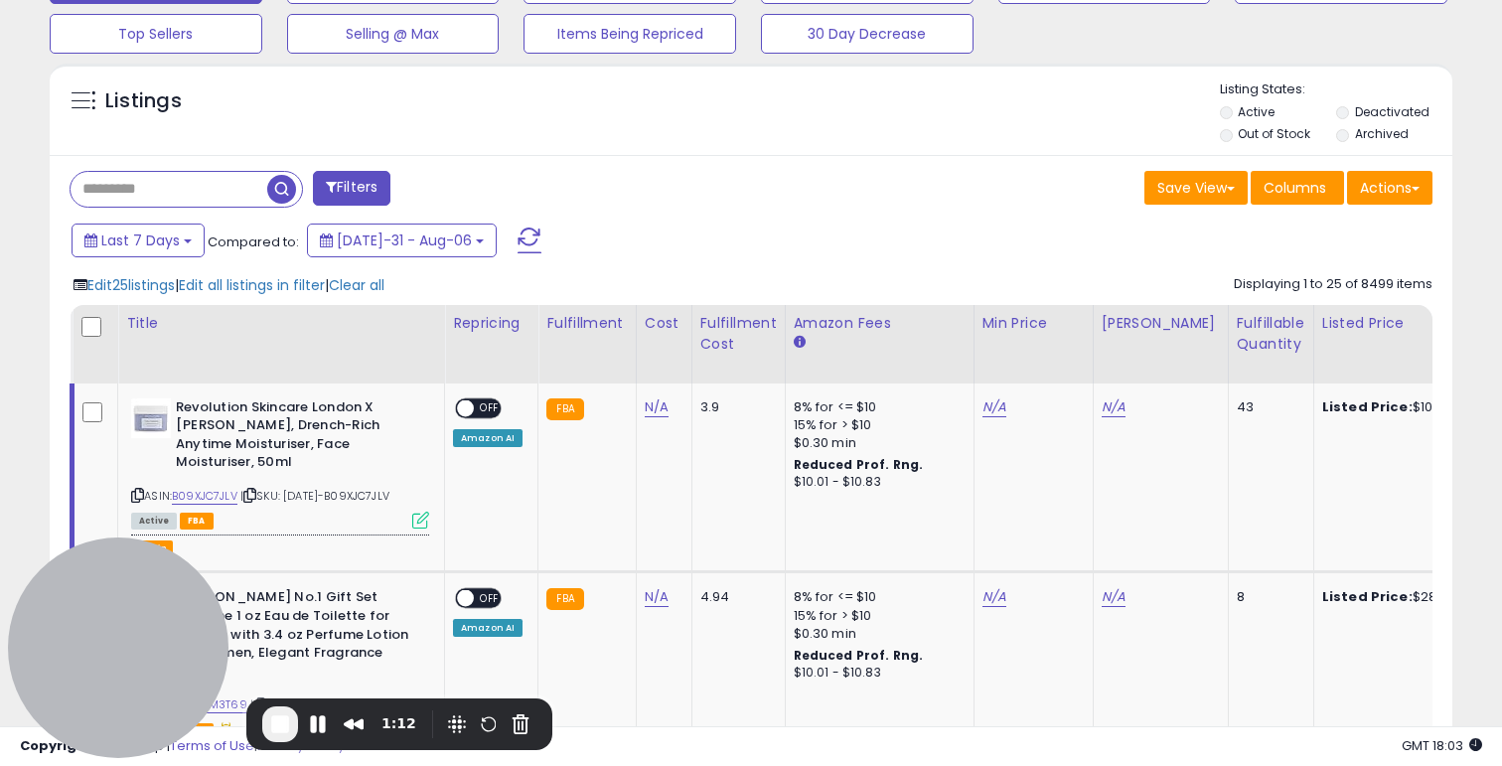
scroll to position [677, 0]
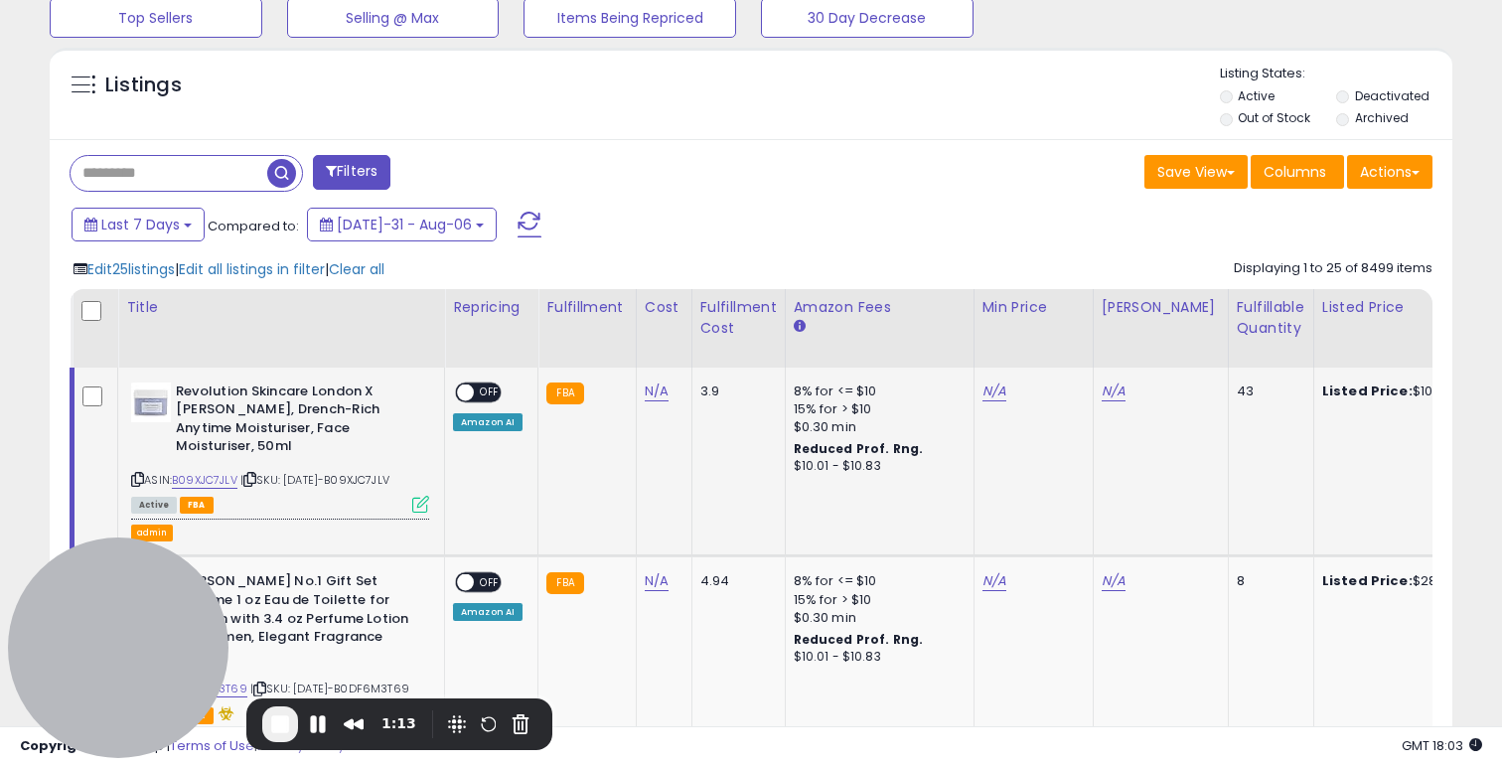
click at [416, 496] on icon at bounding box center [420, 504] width 17 height 17
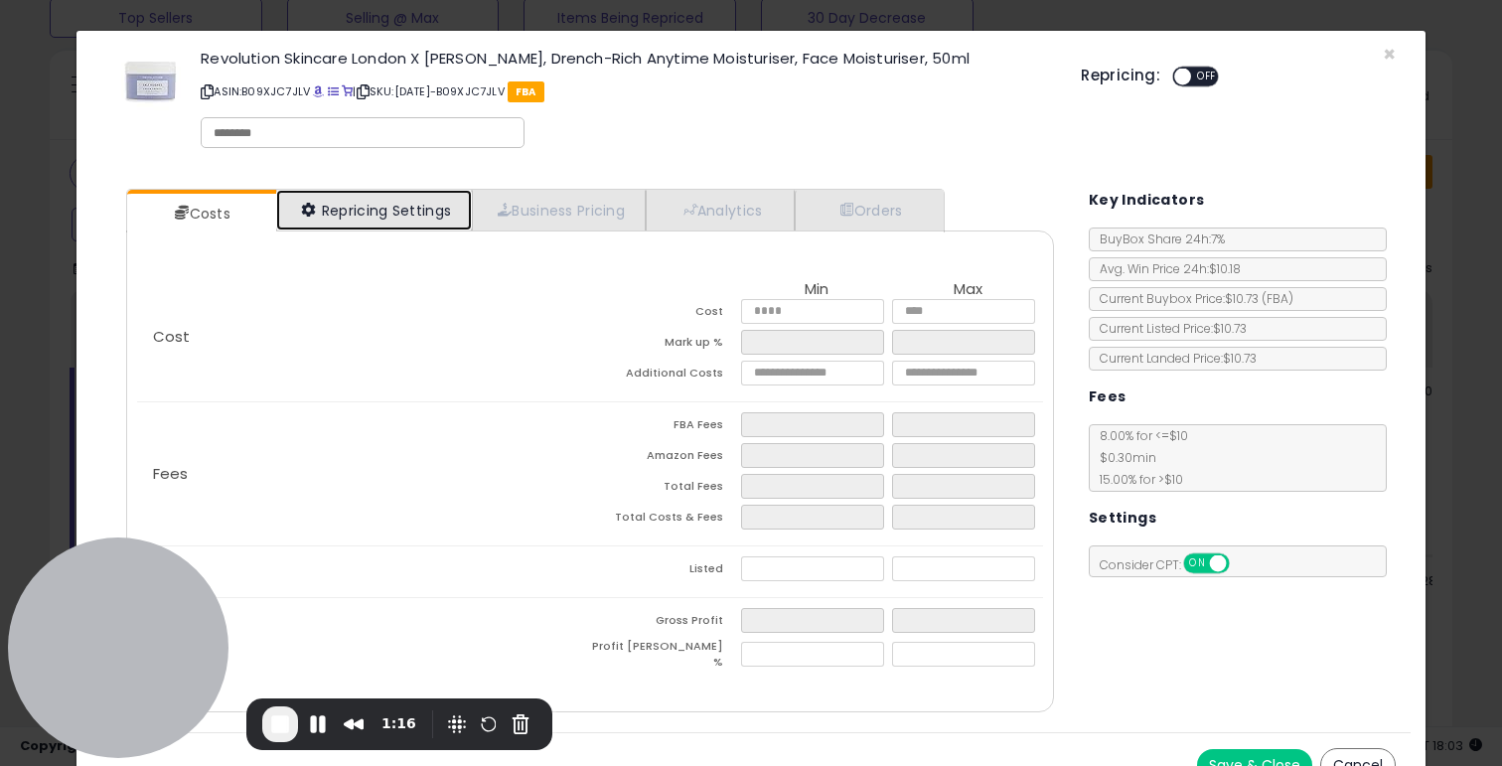
click at [374, 208] on link "Repricing Settings" at bounding box center [374, 210] width 197 height 41
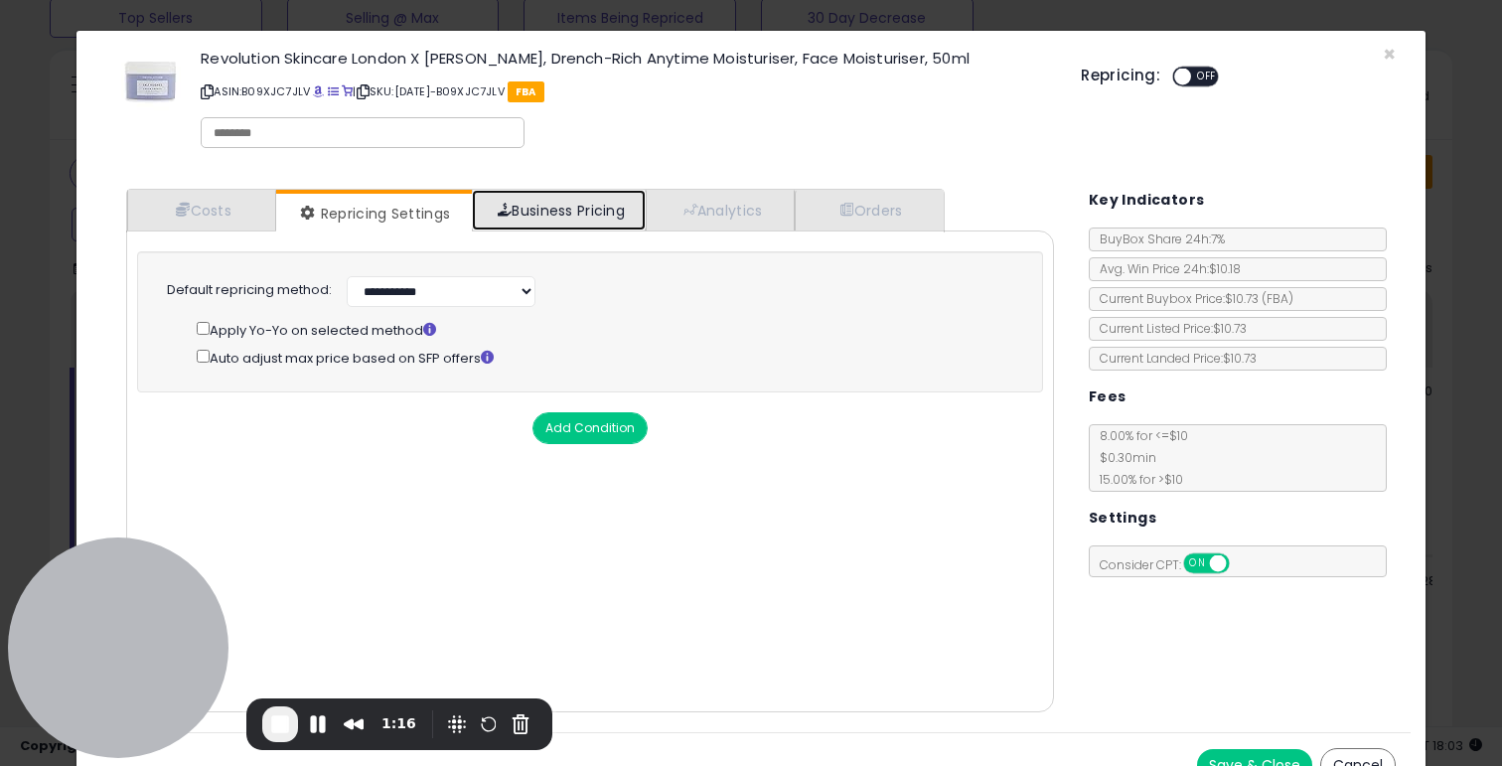
click at [567, 207] on link "Business Pricing" at bounding box center [559, 210] width 174 height 41
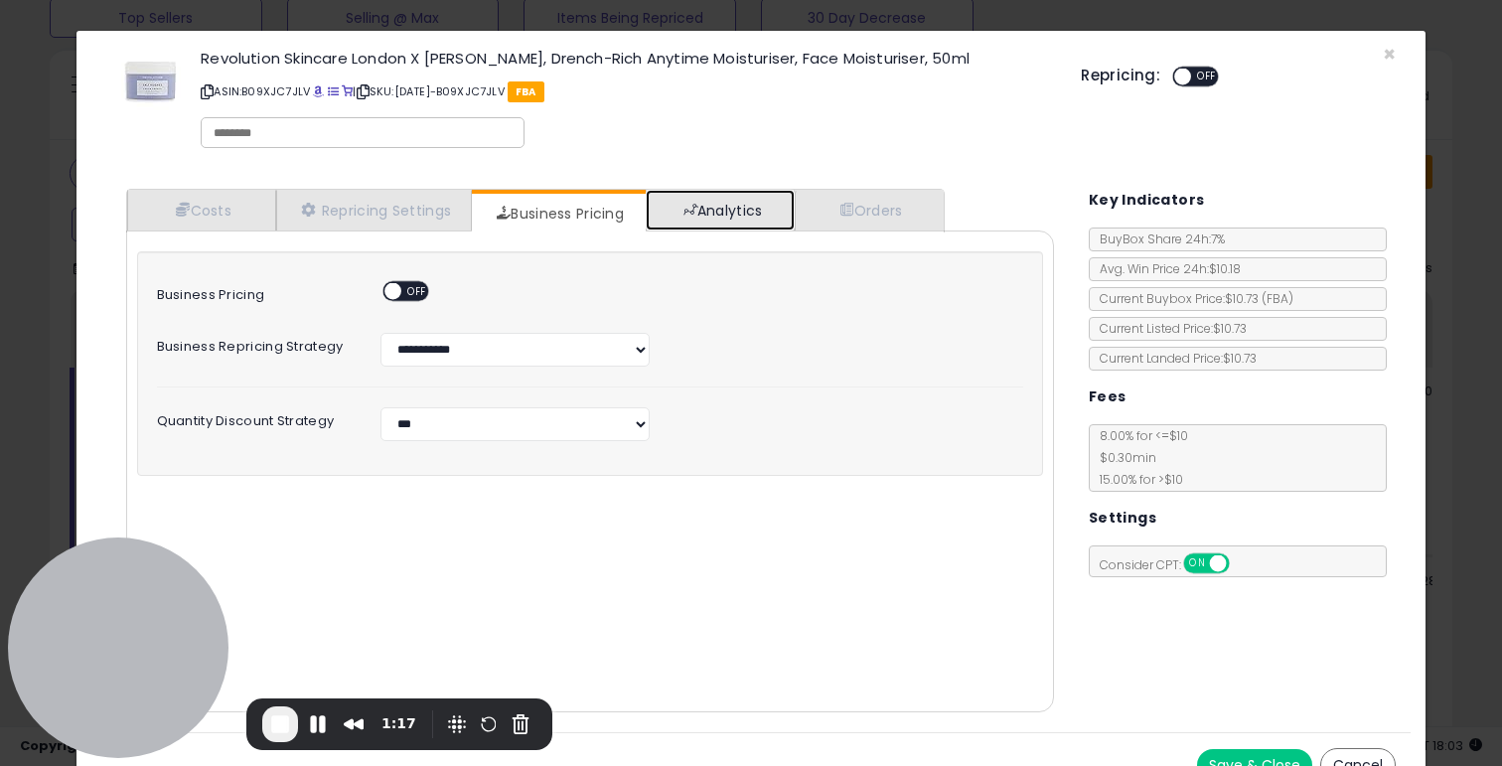
click at [762, 210] on link "Analytics" at bounding box center [720, 210] width 149 height 41
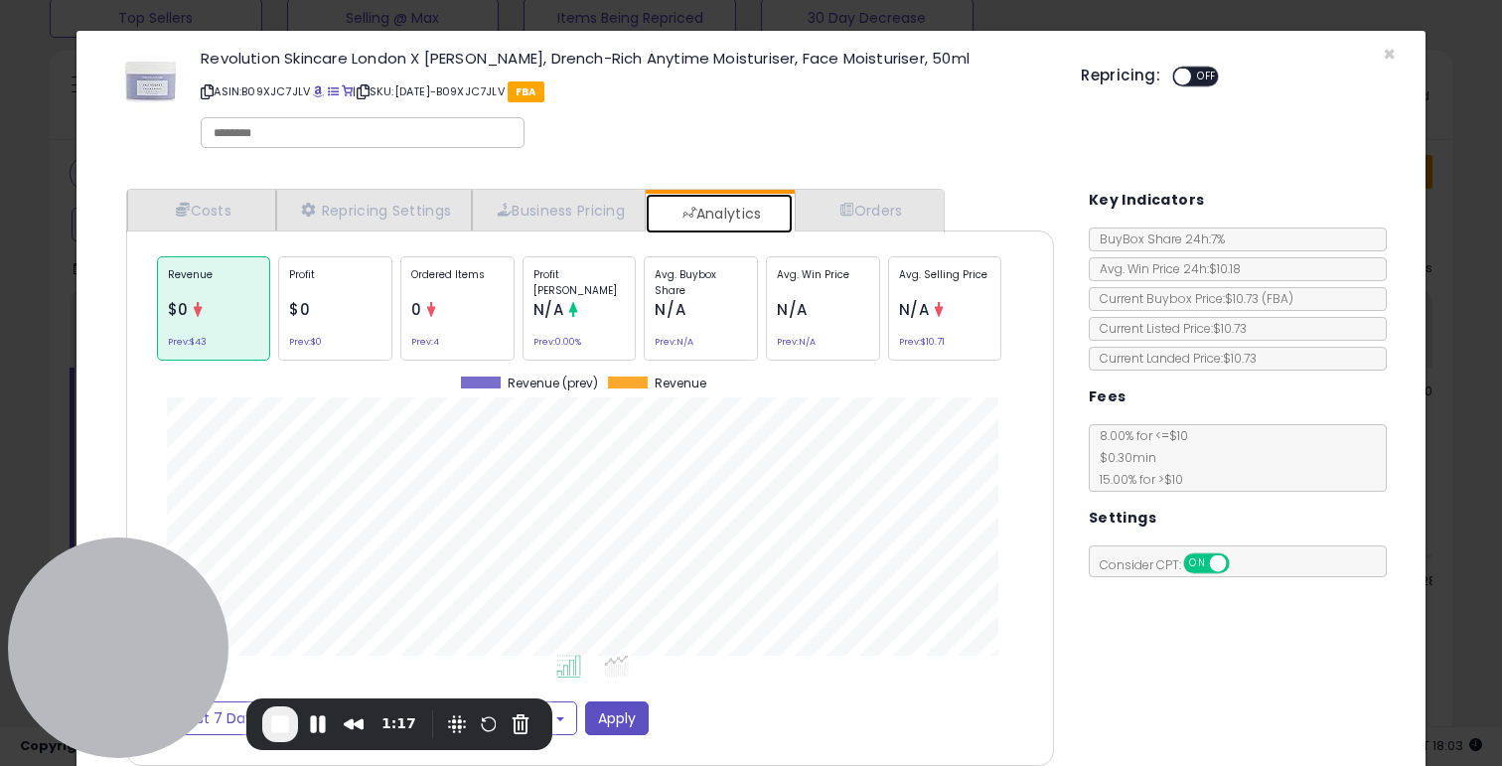
scroll to position [611, 967]
click at [1471, 203] on div "× Close Revolution Skincare London X Sali Hughes, Drench-Rich Anytime Moisturis…" at bounding box center [751, 383] width 1502 height 766
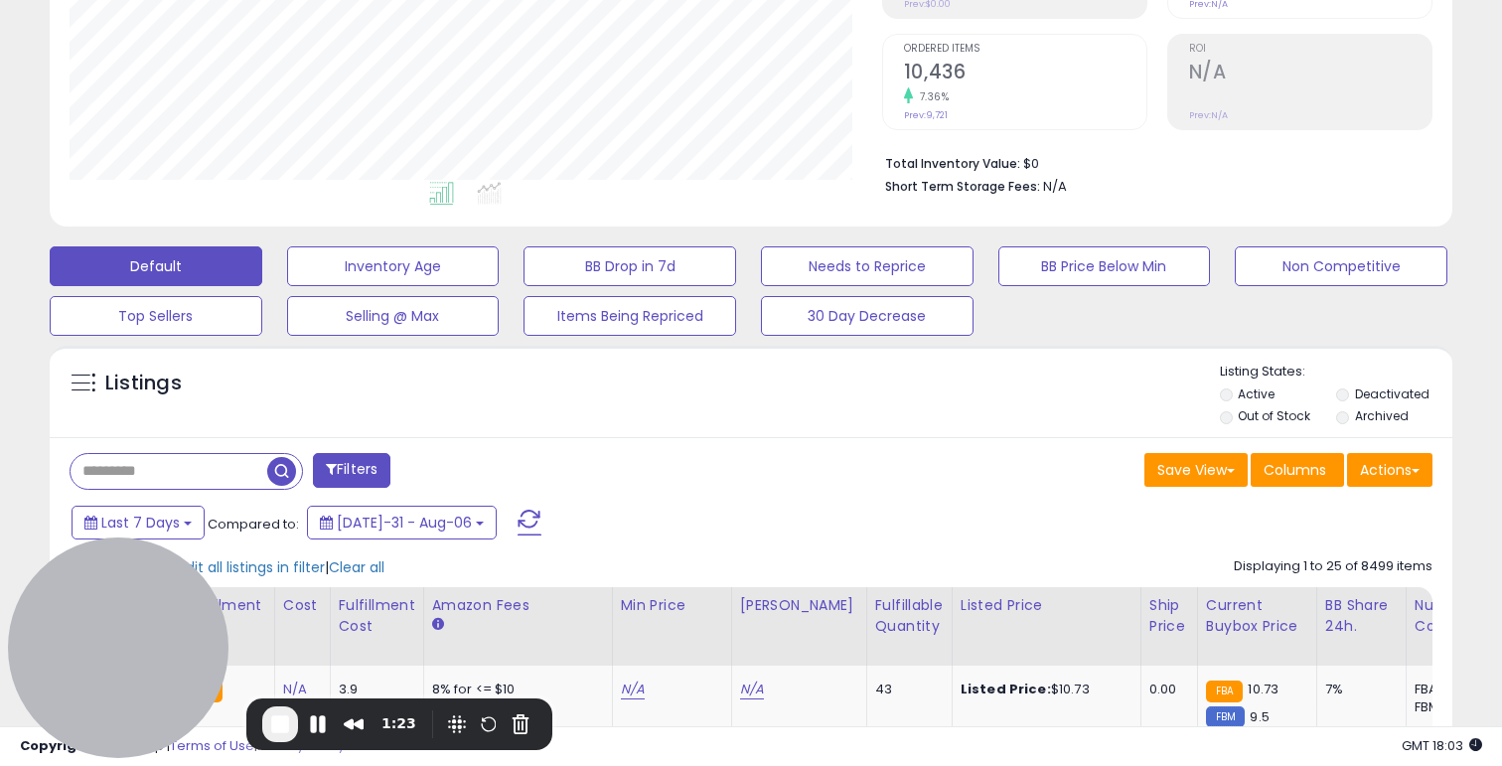
scroll to position [0, 0]
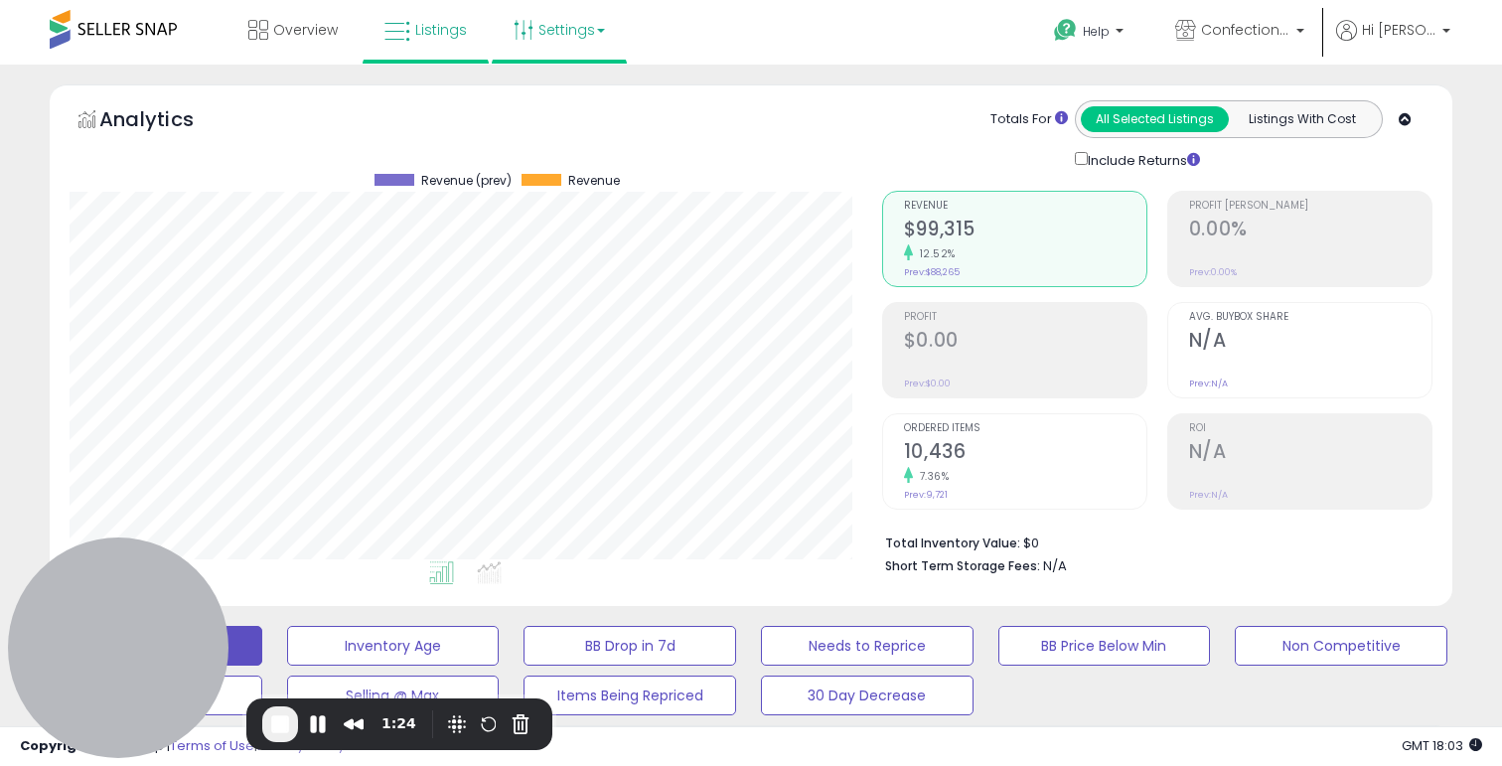
click at [585, 1] on link "Settings" at bounding box center [559, 30] width 121 height 60
click at [568, 147] on link "User settings" at bounding box center [559, 153] width 84 height 19
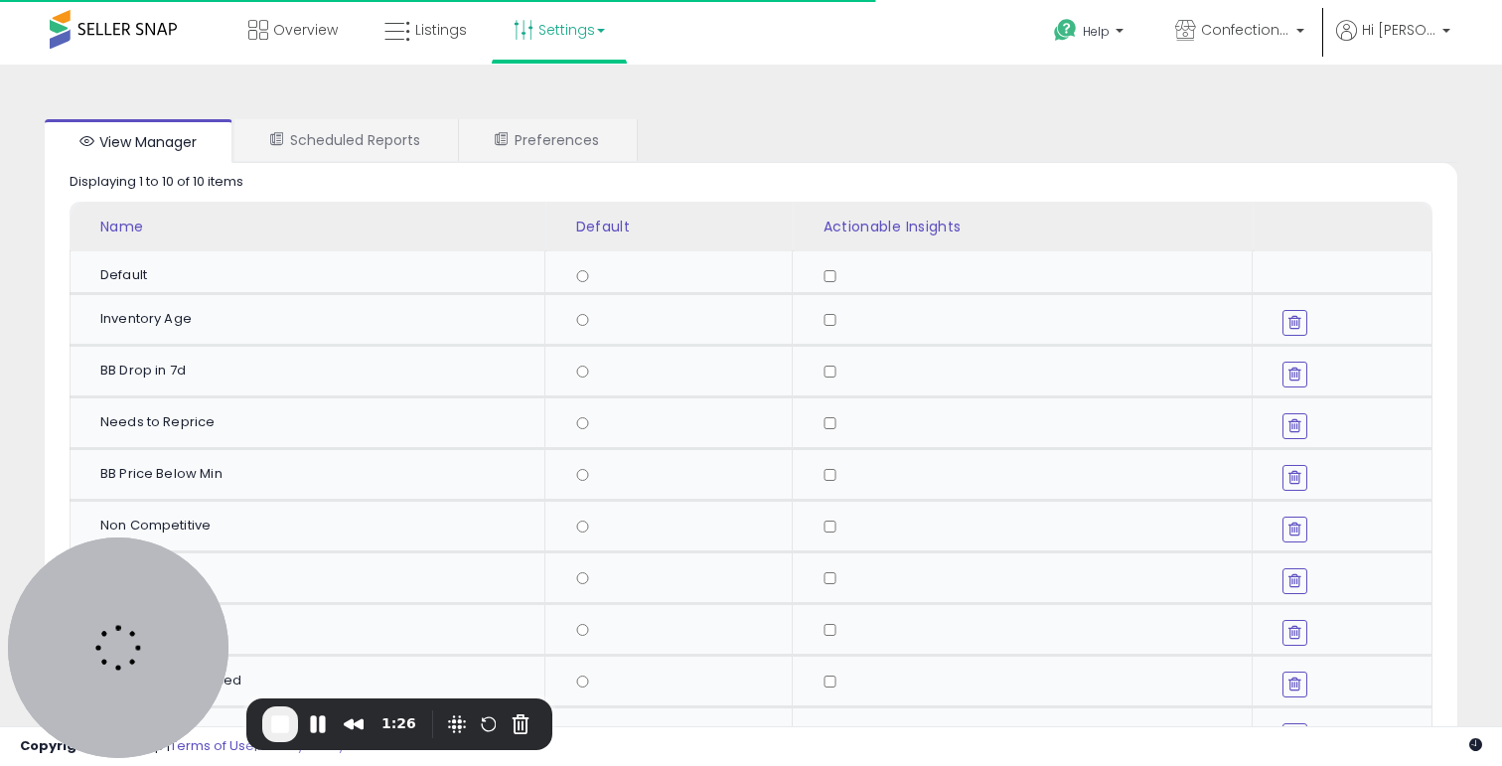
click at [571, 168] on div "Displaying 1 to 10 of 10 items Name Default" at bounding box center [751, 461] width 1412 height 597
click at [571, 150] on link "Preferences" at bounding box center [547, 140] width 176 height 42
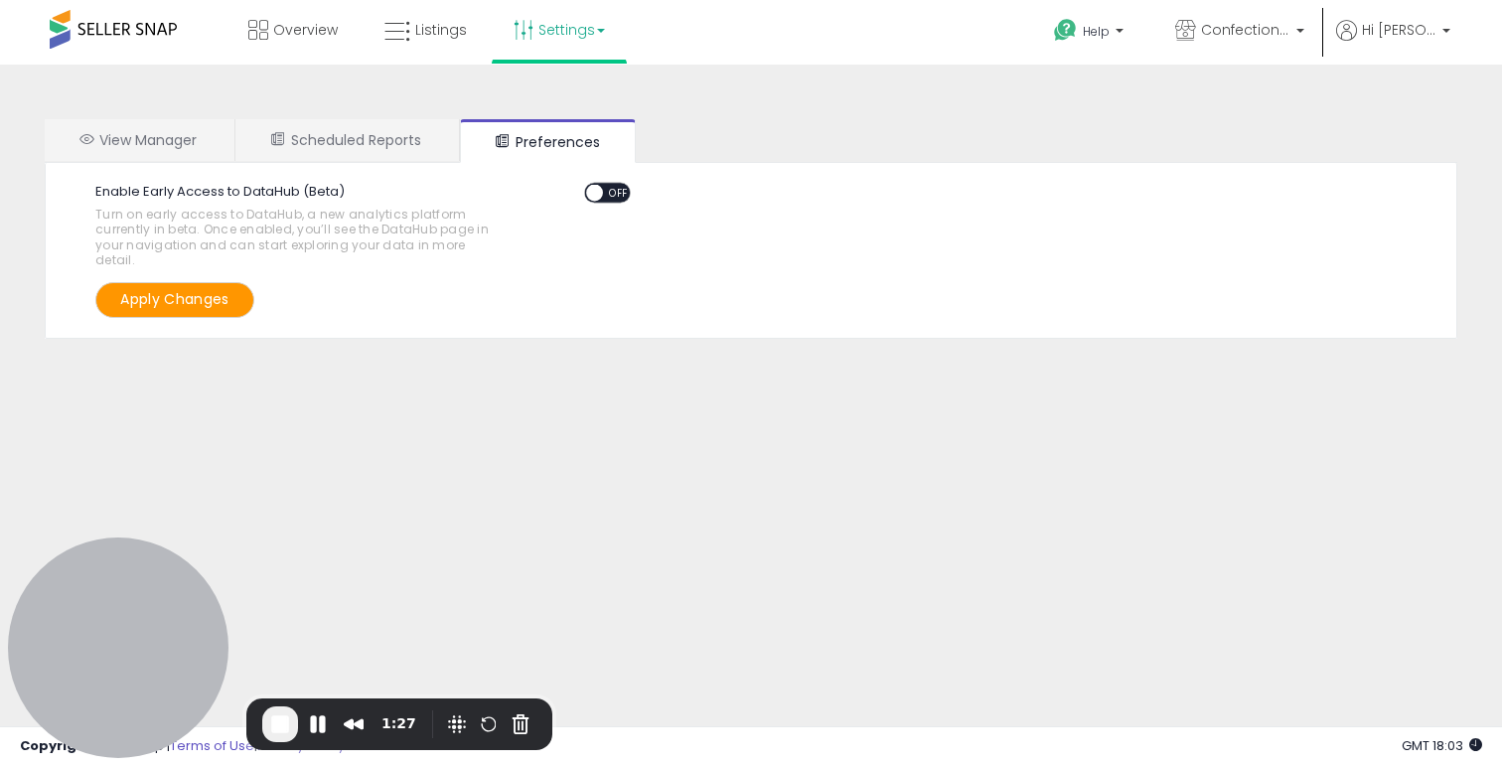
click at [604, 183] on div "ON OFF" at bounding box center [607, 193] width 47 height 21
click at [604, 195] on span "OFF" at bounding box center [619, 193] width 32 height 17
click at [137, 299] on button "Apply Changes" at bounding box center [174, 299] width 159 height 35
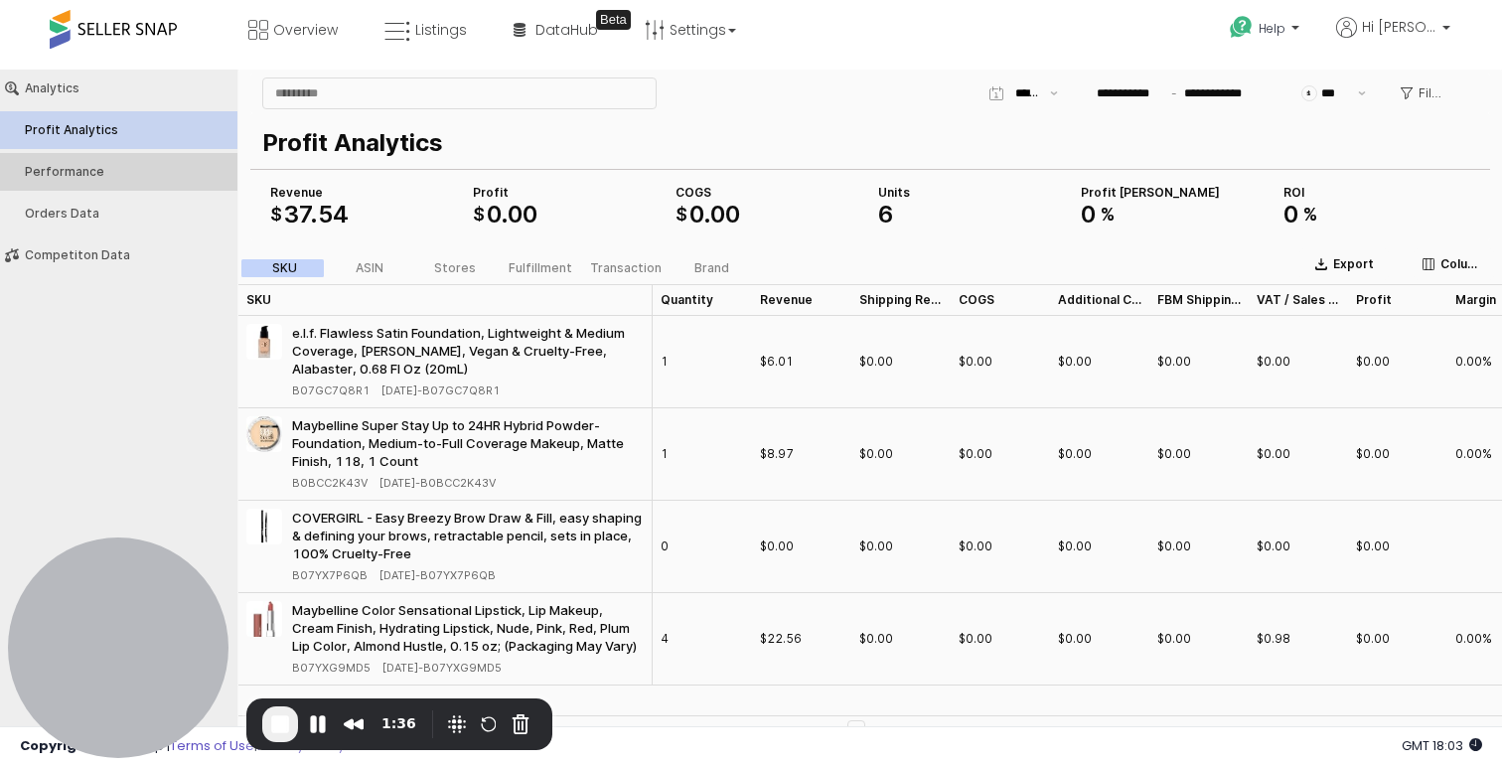
click at [172, 163] on button "Performance" at bounding box center [118, 172] width 251 height 38
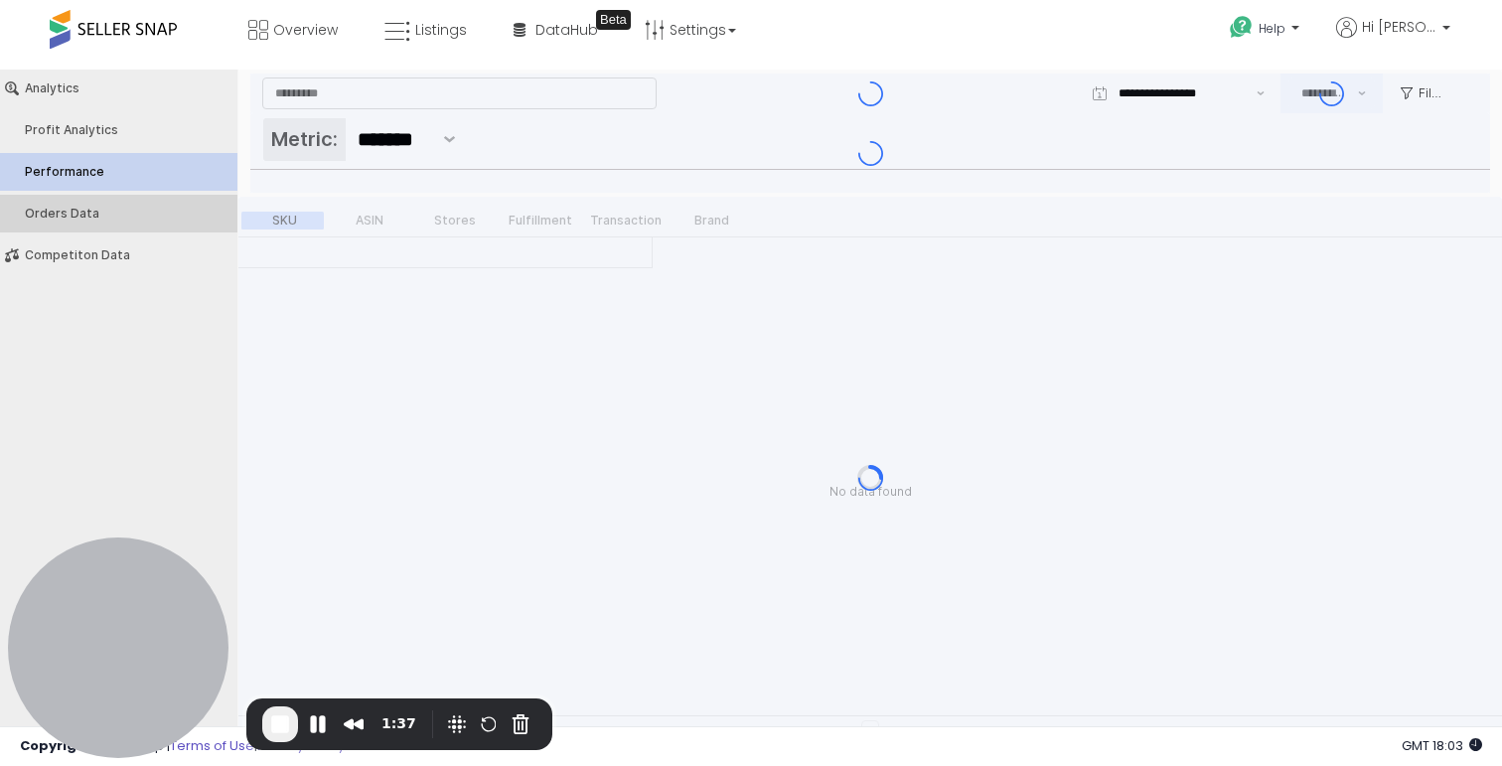
type input "***"
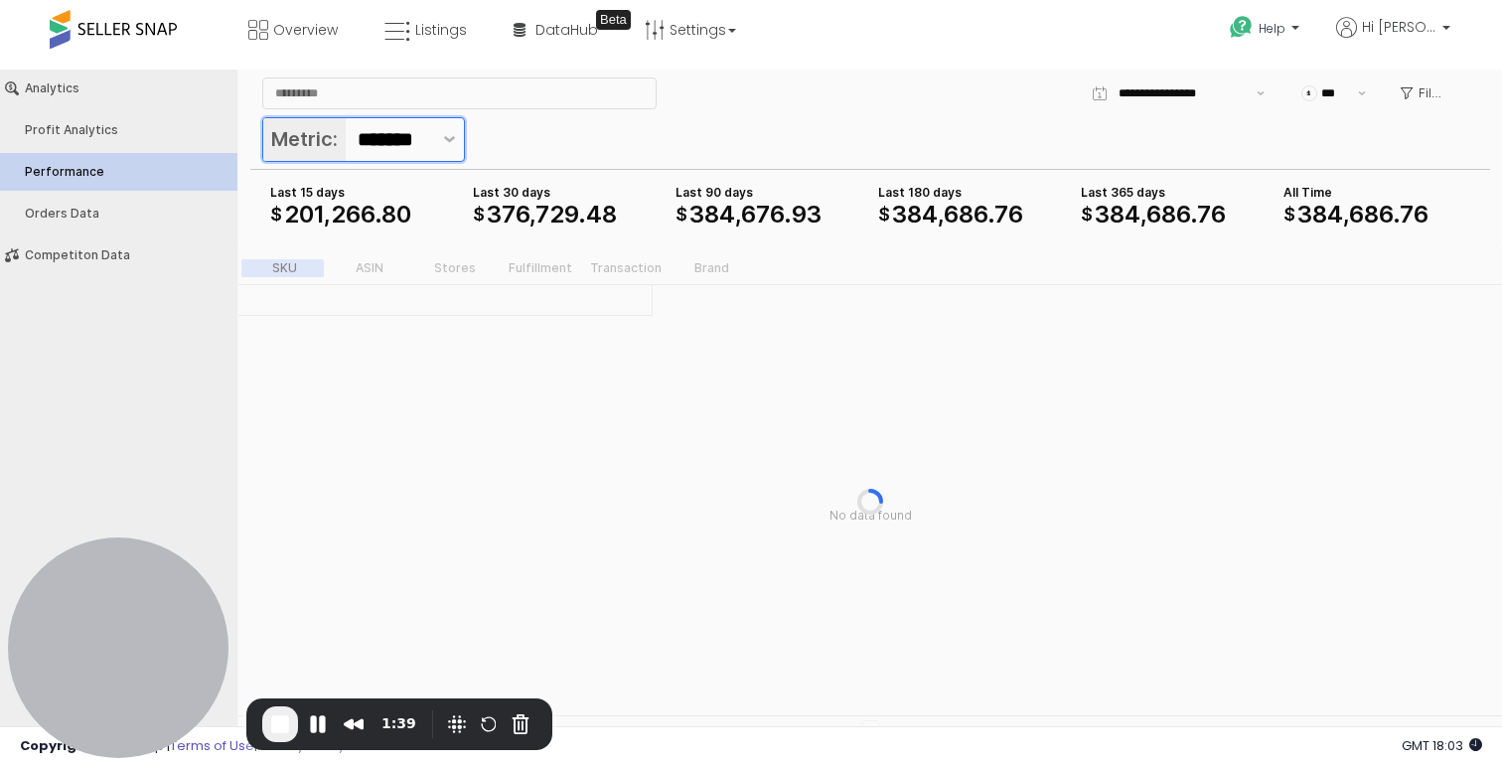
click at [404, 146] on input "*******" at bounding box center [404, 139] width 93 height 33
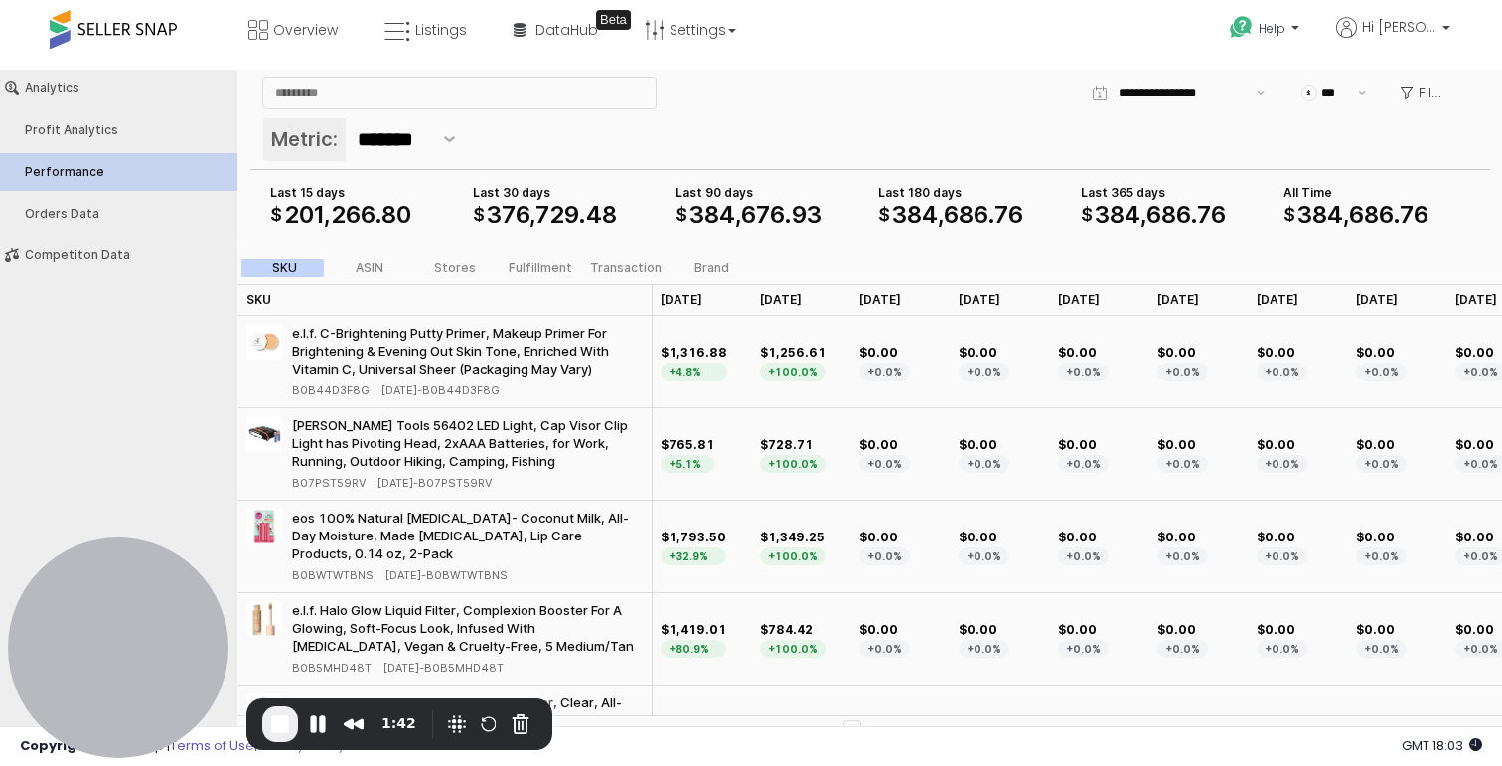
click at [808, 53] on div "Overview Listings Beta" at bounding box center [480, 42] width 991 height 84
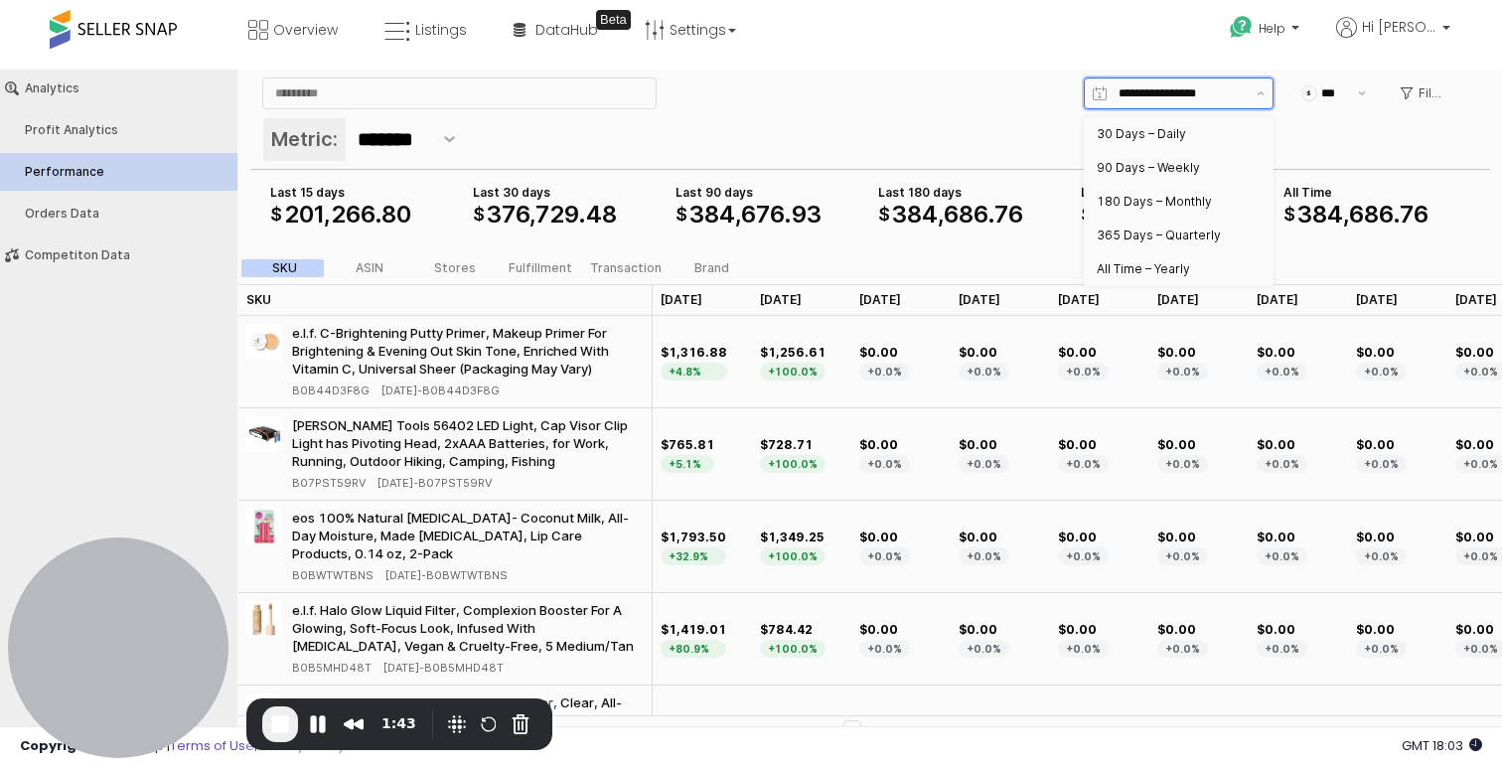
click at [1230, 90] on input "App Frame" at bounding box center [1181, 93] width 126 height 20
click at [926, 140] on div "Metric: *******" at bounding box center [870, 141] width 1216 height 48
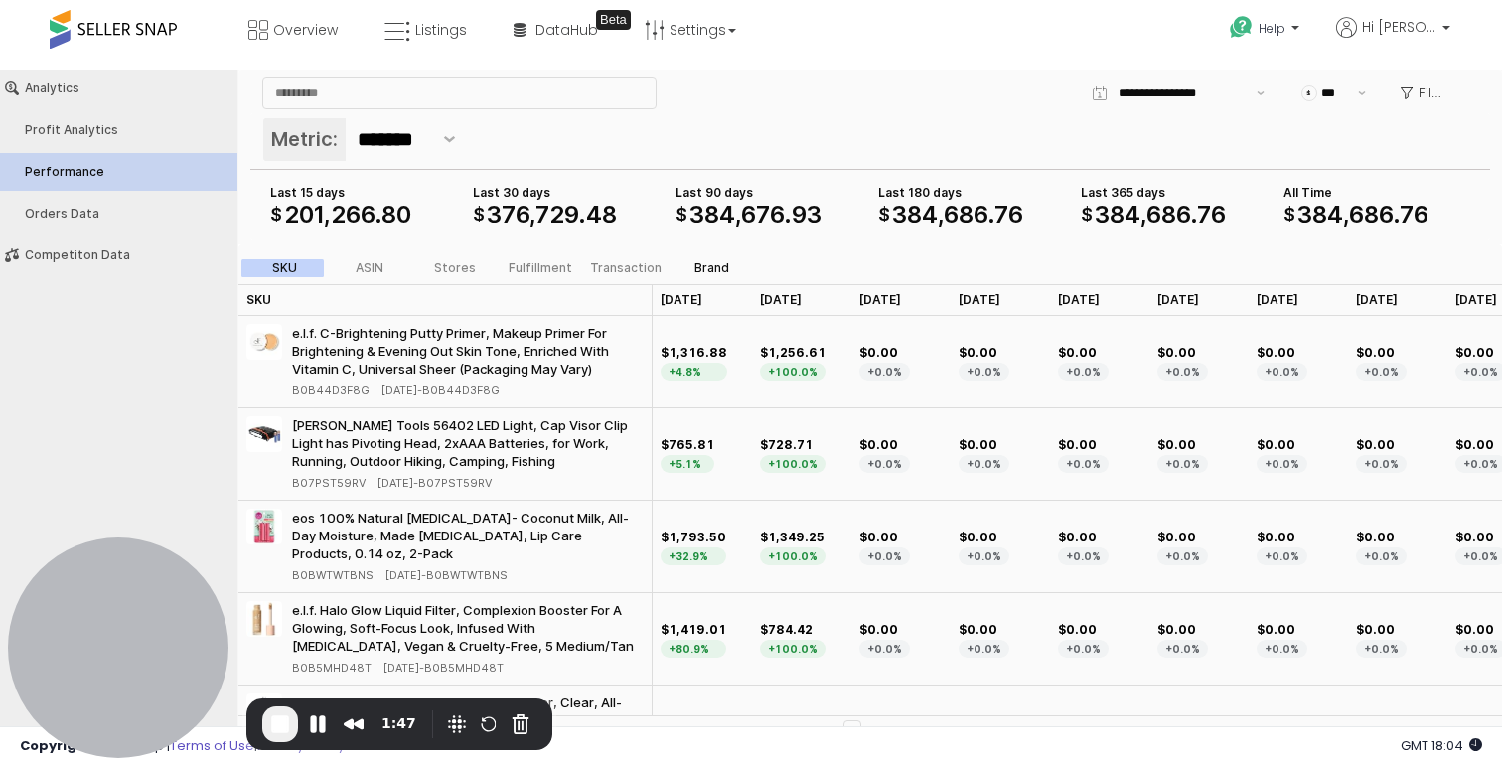
click at [700, 272] on div "Brand" at bounding box center [711, 268] width 35 height 14
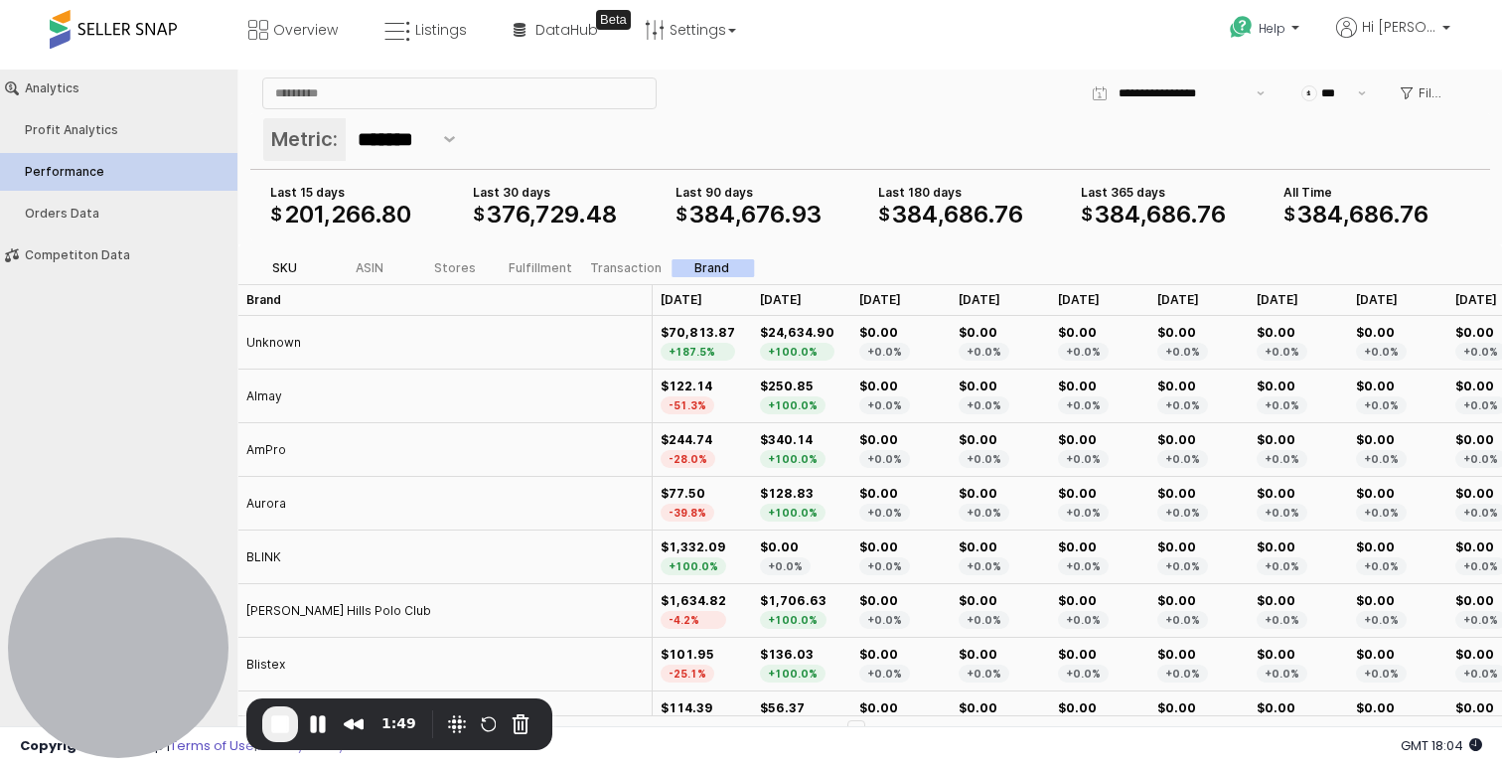
click at [286, 259] on label "SKU" at bounding box center [283, 268] width 85 height 18
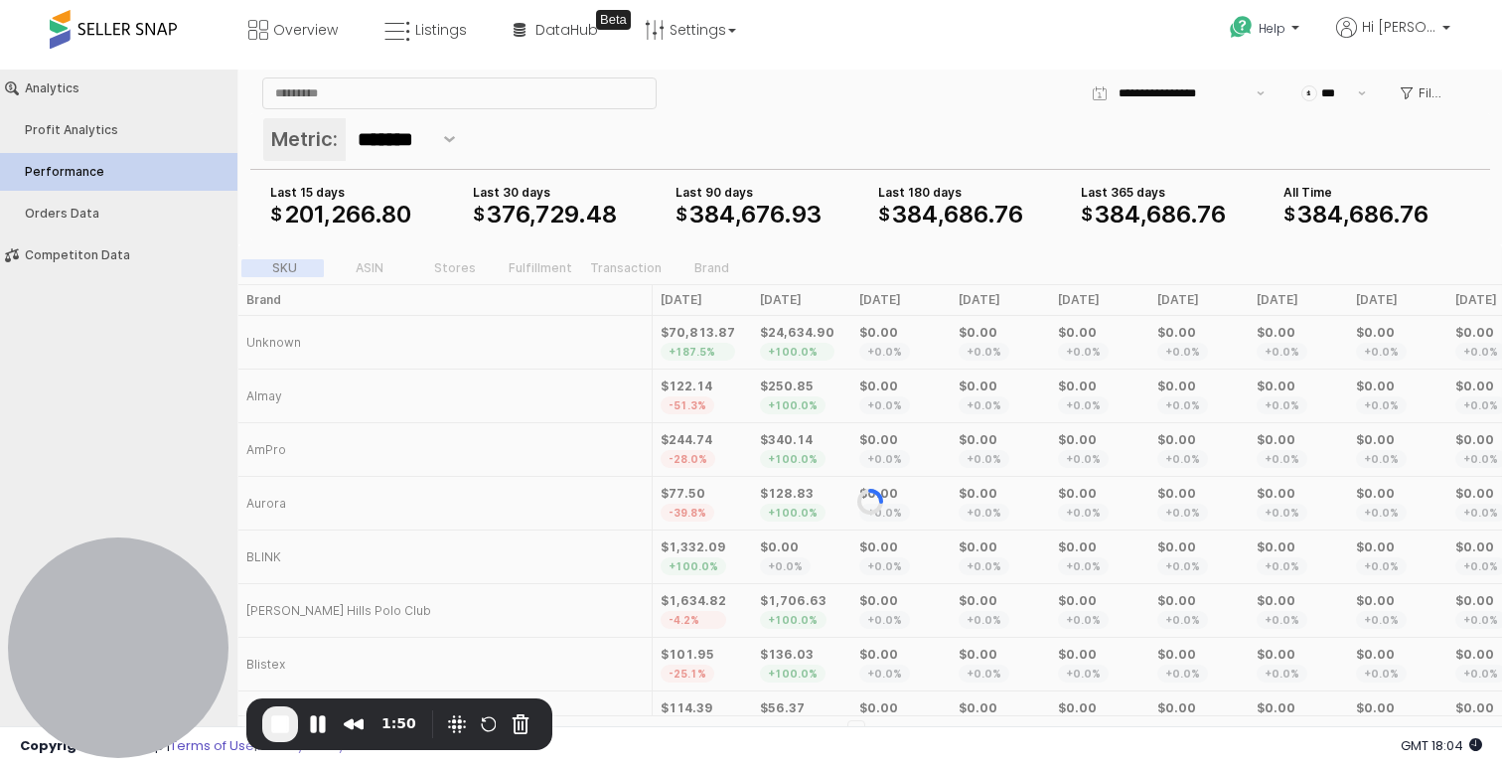
click at [370, 260] on label "ASIN" at bounding box center [369, 268] width 85 height 18
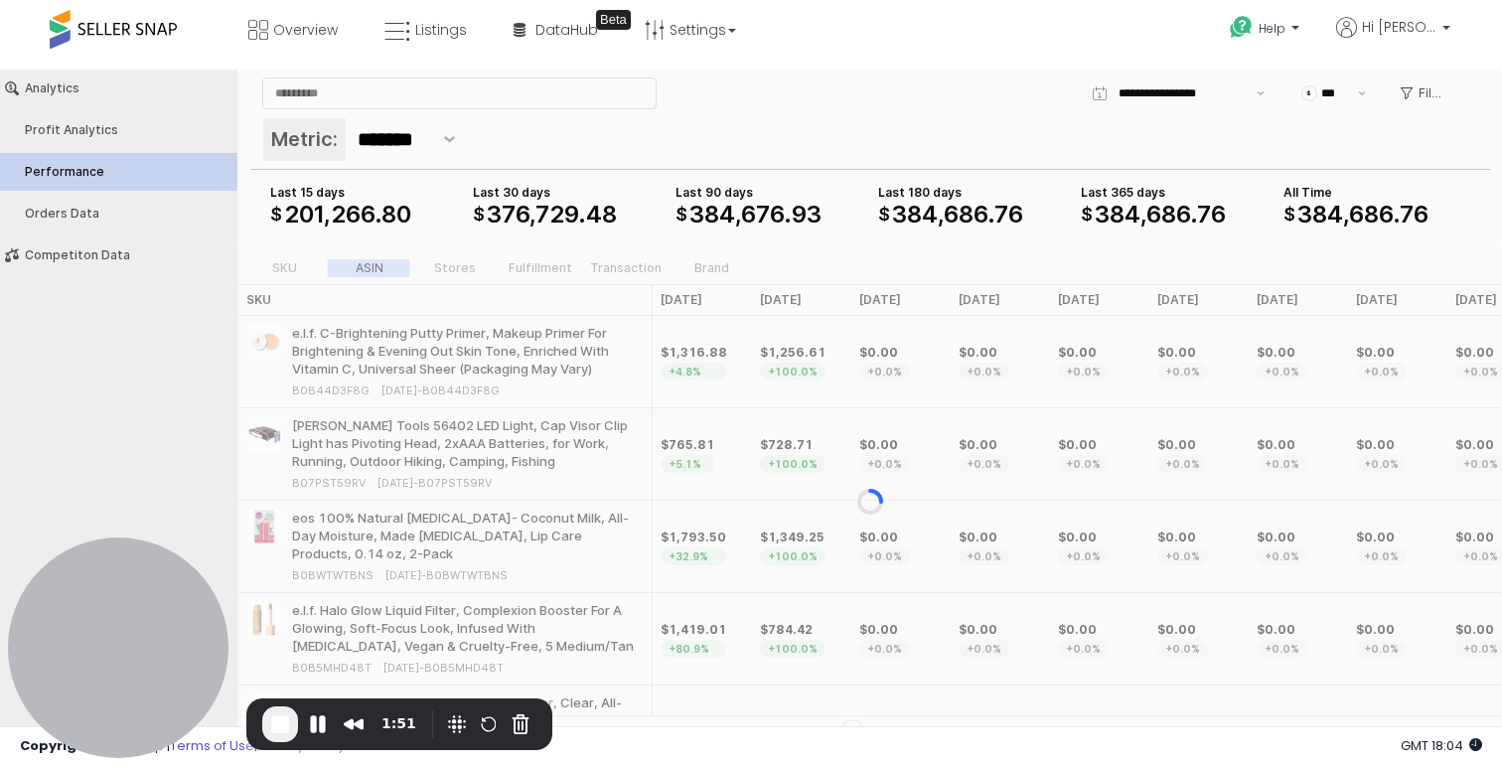
click at [283, 263] on div "App Frame" at bounding box center [869, 501] width 1263 height 514
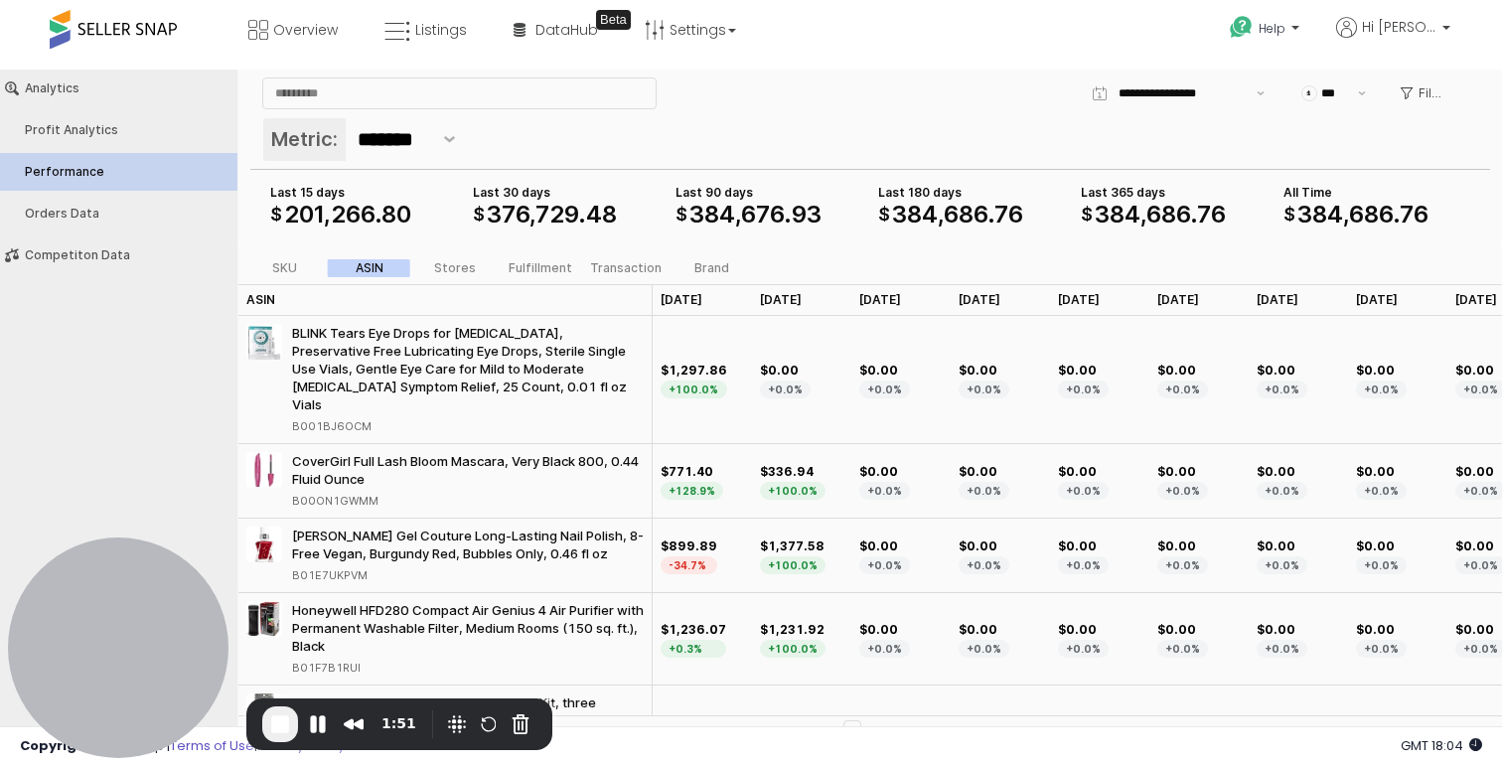
click at [349, 265] on label "ASIN" at bounding box center [369, 268] width 85 height 18
click at [433, 27] on span "Listings" at bounding box center [441, 30] width 52 height 20
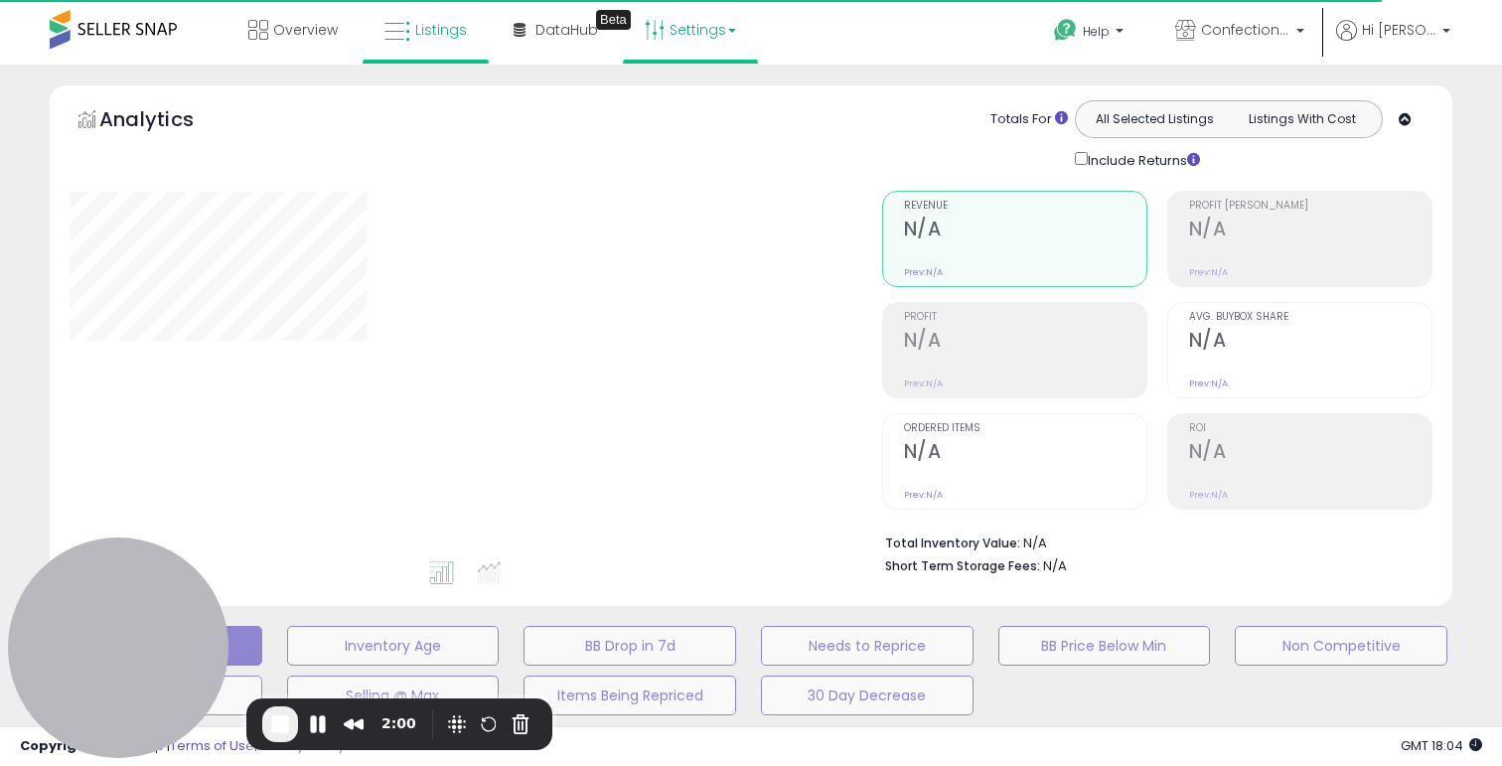
click at [702, 39] on link "Settings" at bounding box center [690, 30] width 121 height 60
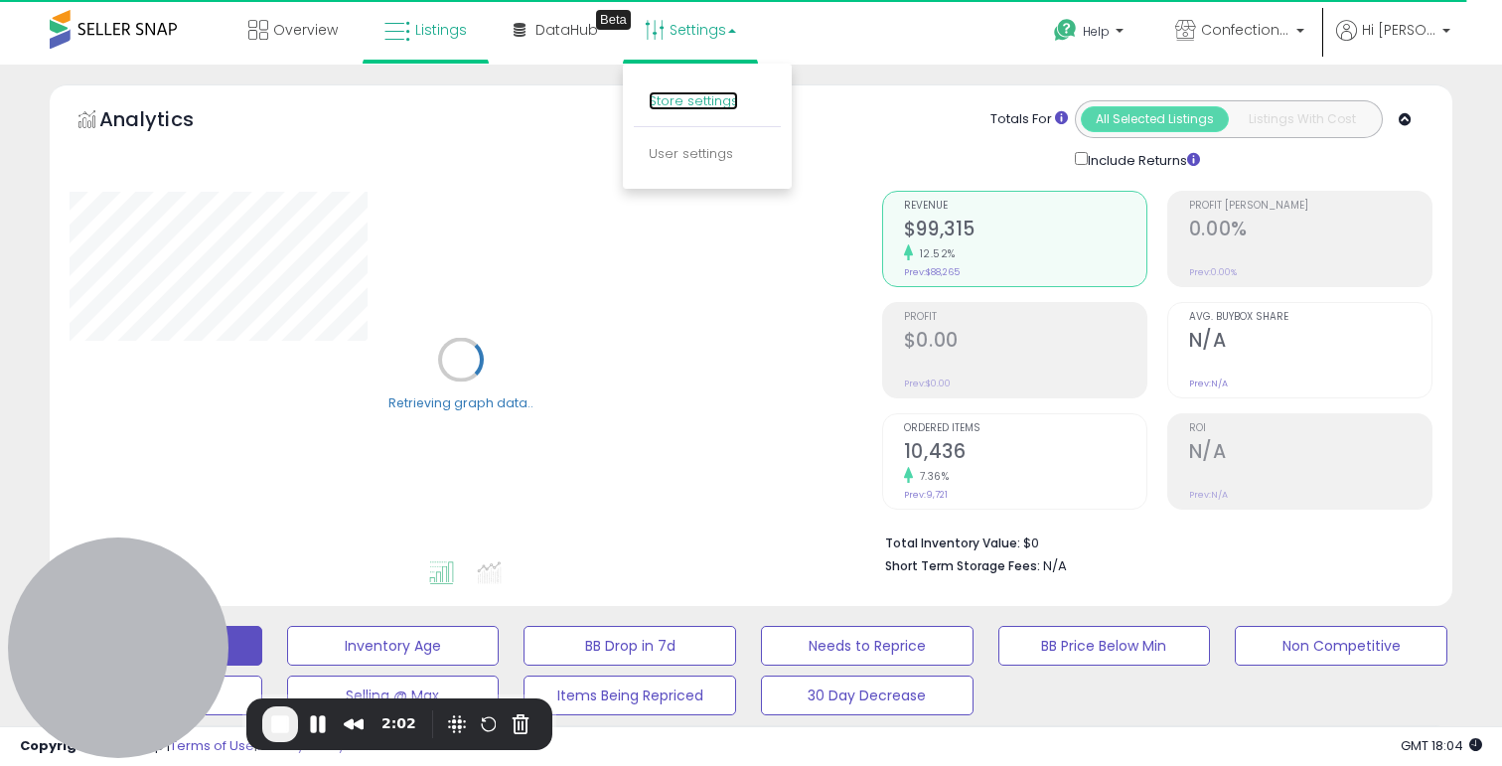
click at [700, 96] on link "Store settings" at bounding box center [692, 100] width 89 height 19
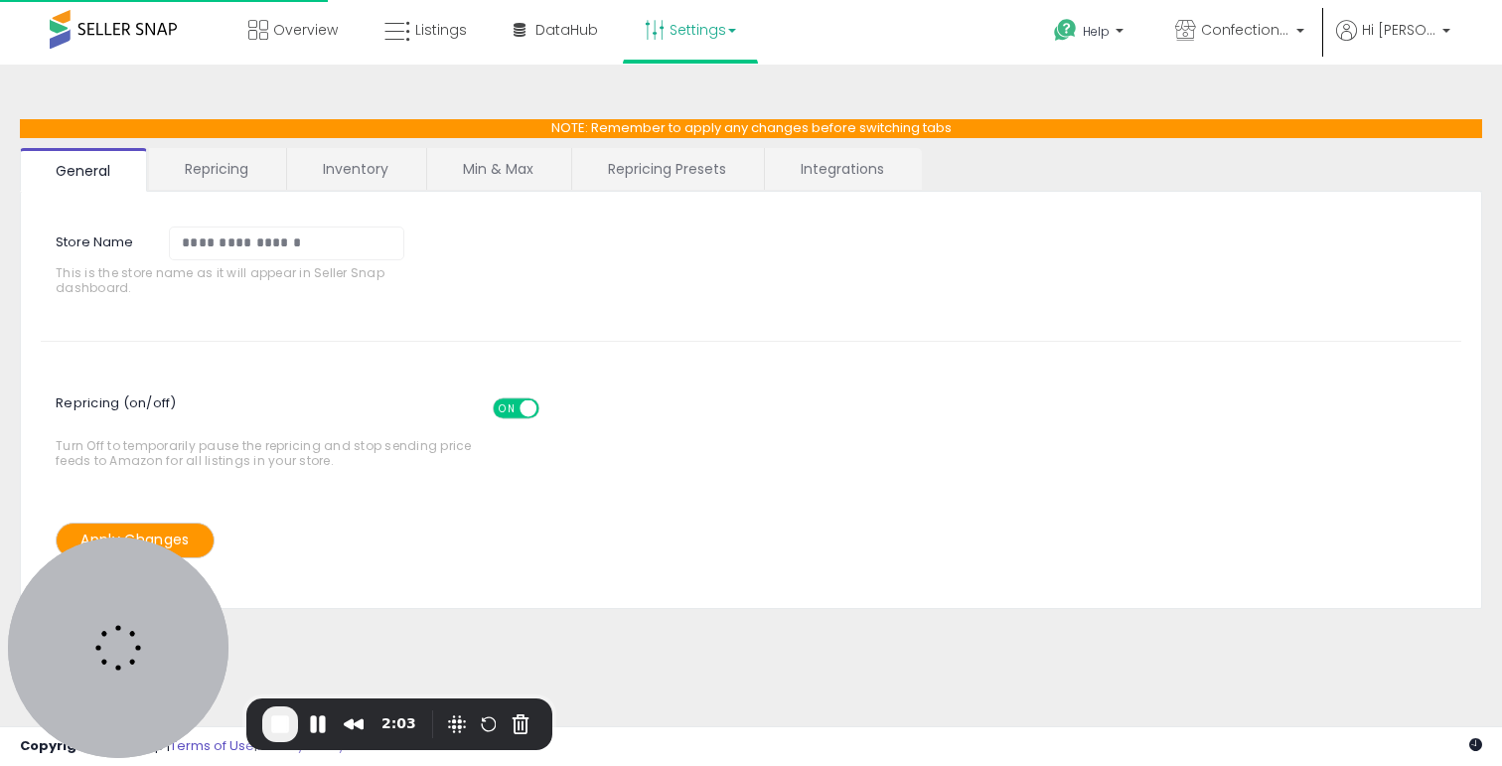
click at [795, 168] on link "Integrations" at bounding box center [842, 169] width 155 height 42
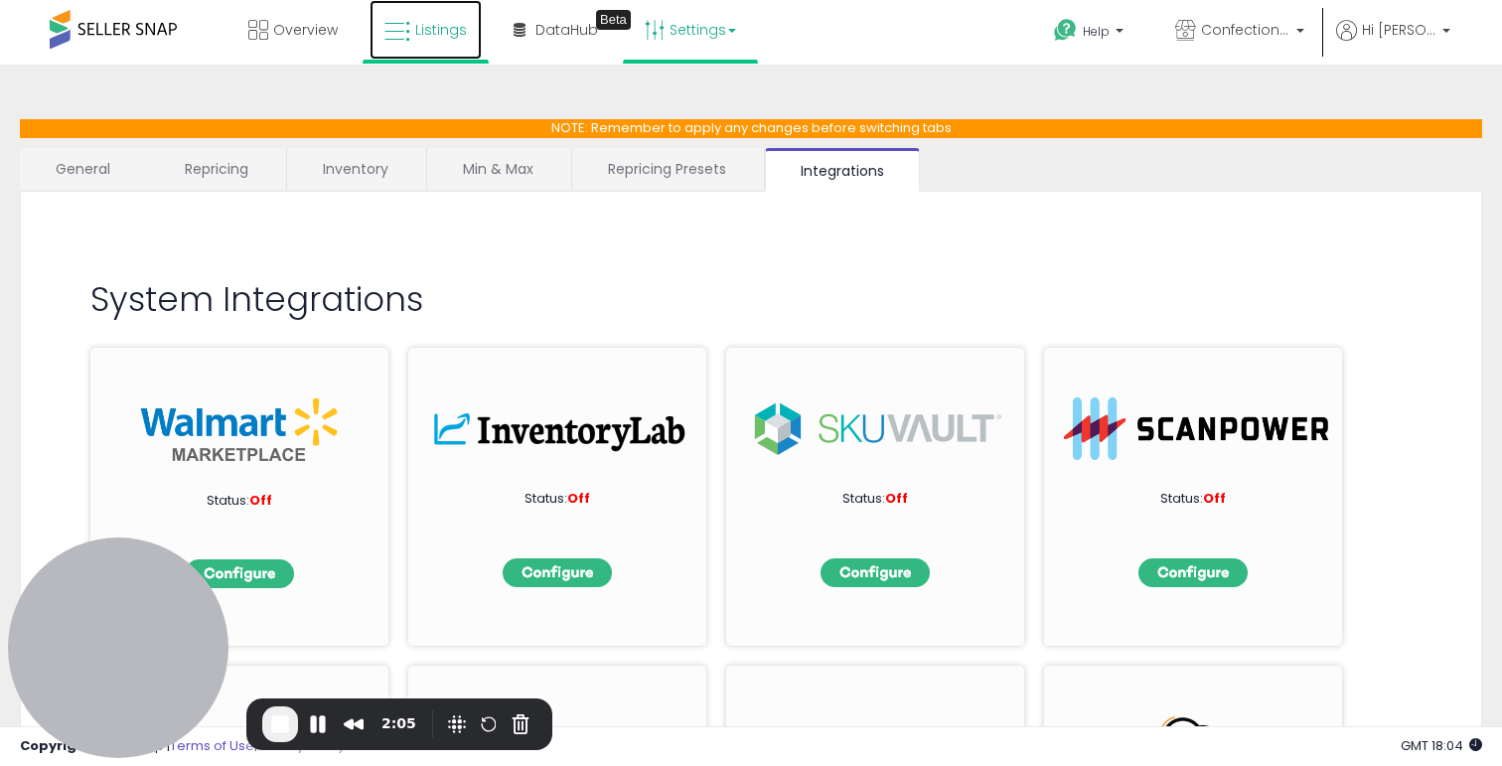
click at [448, 36] on span "Listings" at bounding box center [441, 30] width 52 height 20
